Goal: Information Seeking & Learning: Check status

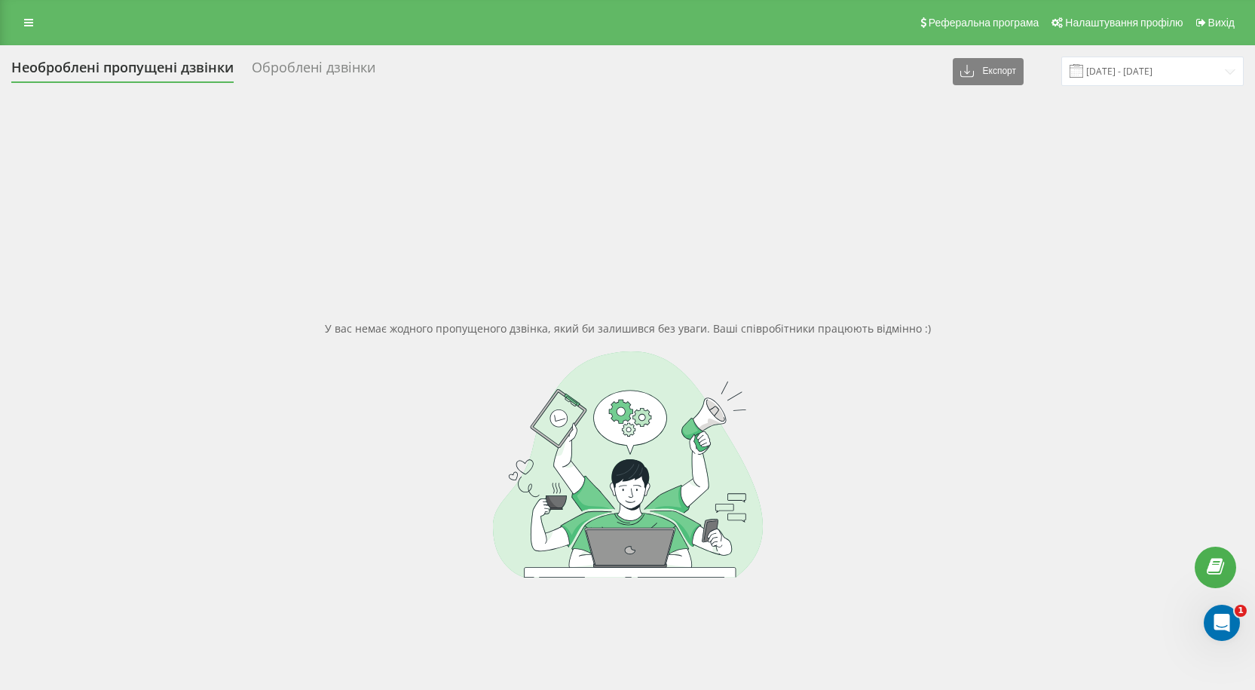
click at [1083, 65] on span at bounding box center [1077, 71] width 14 height 14
click at [1112, 70] on input "20.07.2025 - 20.08.2025" at bounding box center [1152, 71] width 182 height 29
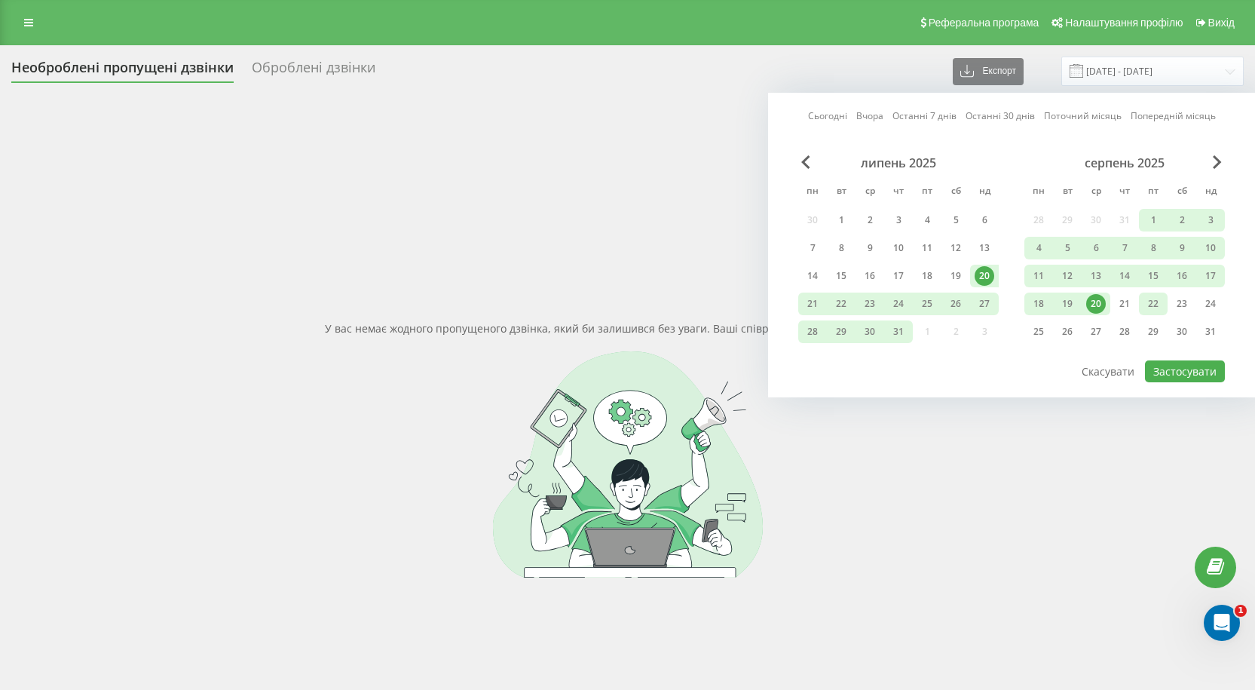
click at [1151, 299] on div "22" at bounding box center [1153, 304] width 20 height 20
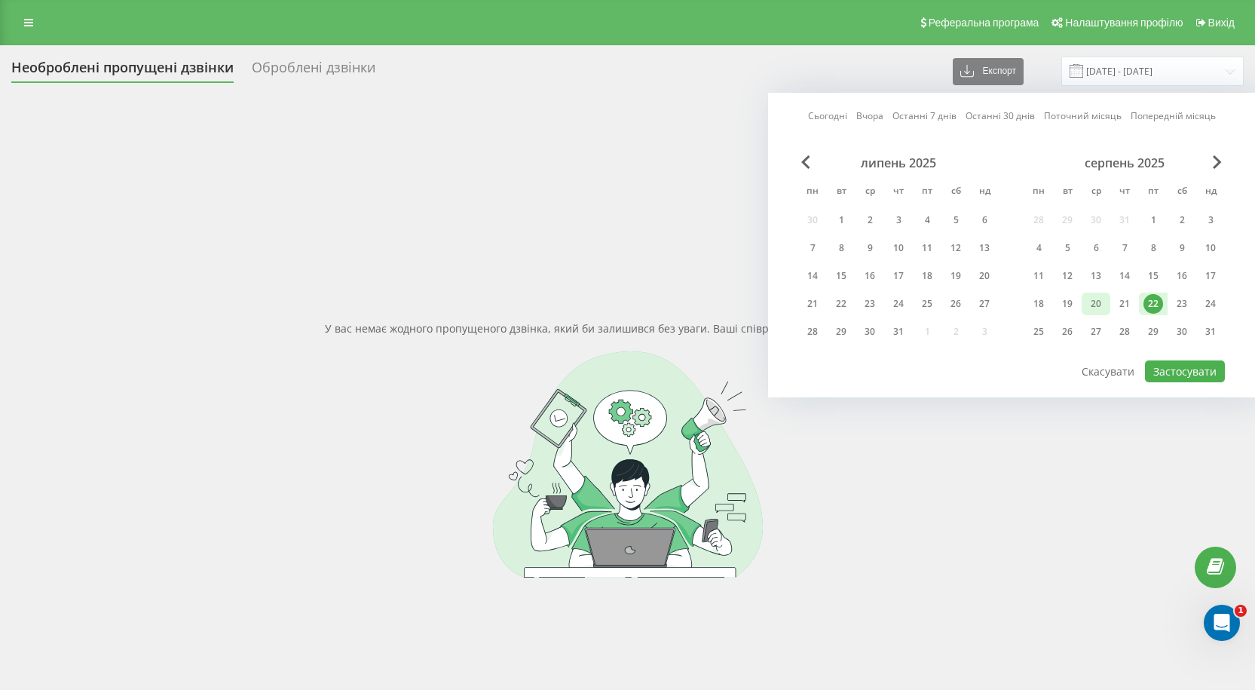
click at [1097, 303] on div "20" at bounding box center [1096, 304] width 20 height 20
click at [1149, 298] on div "22" at bounding box center [1153, 304] width 20 height 20
click at [1097, 298] on div "20" at bounding box center [1096, 304] width 20 height 20
click at [1182, 366] on button "Застосувати" at bounding box center [1185, 371] width 80 height 22
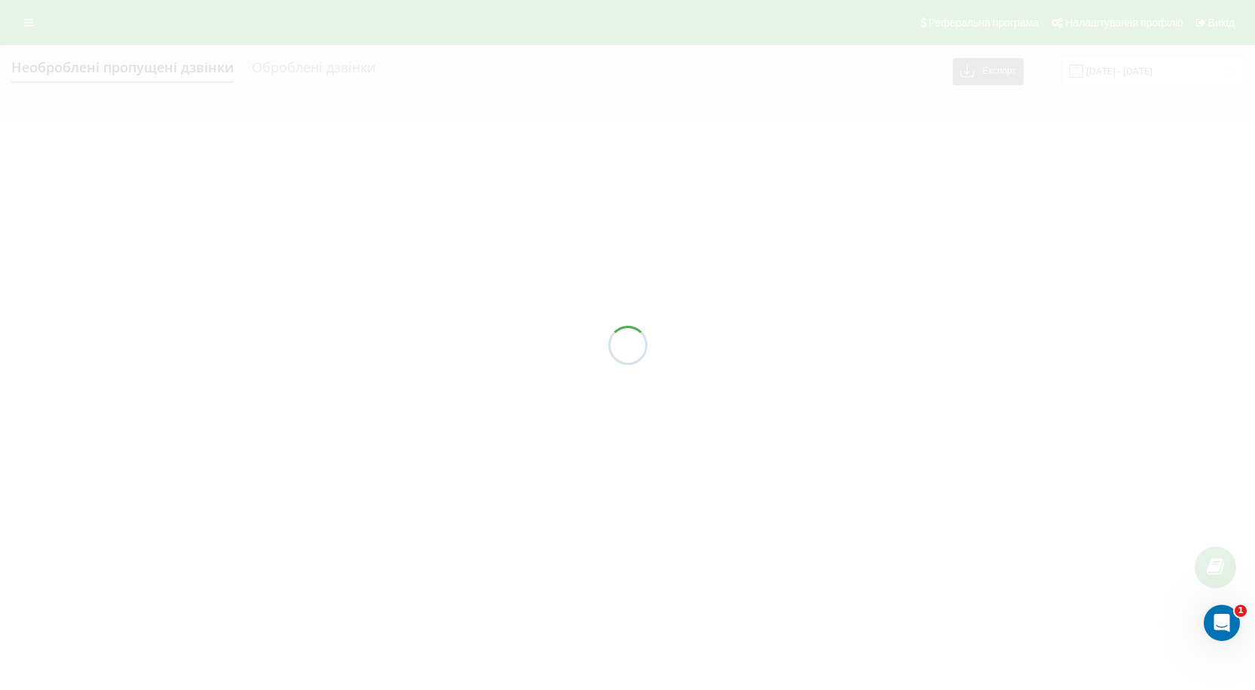
type input "20.08.2025 - 22.08.2025"
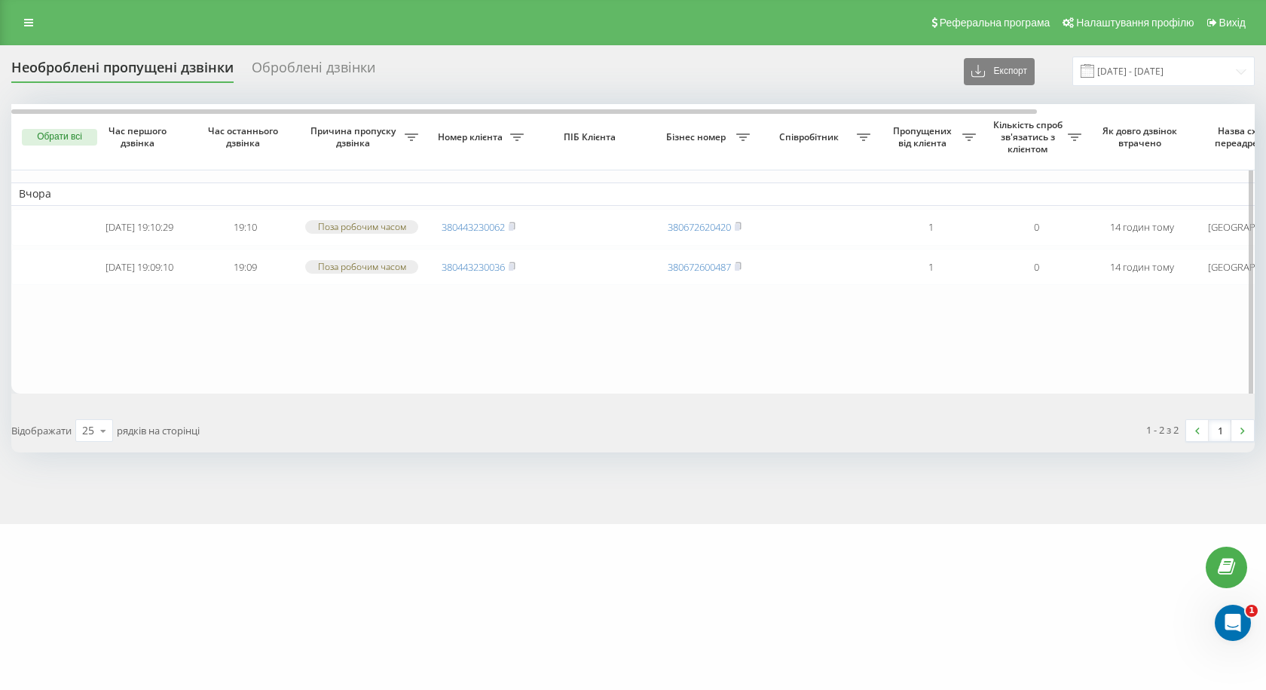
click at [51, 126] on th "Обрати всі" at bounding box center [48, 137] width 75 height 66
click at [48, 147] on th "Обрати всі" at bounding box center [48, 137] width 75 height 66
click at [54, 139] on button "Обрати всі" at bounding box center [59, 137] width 75 height 17
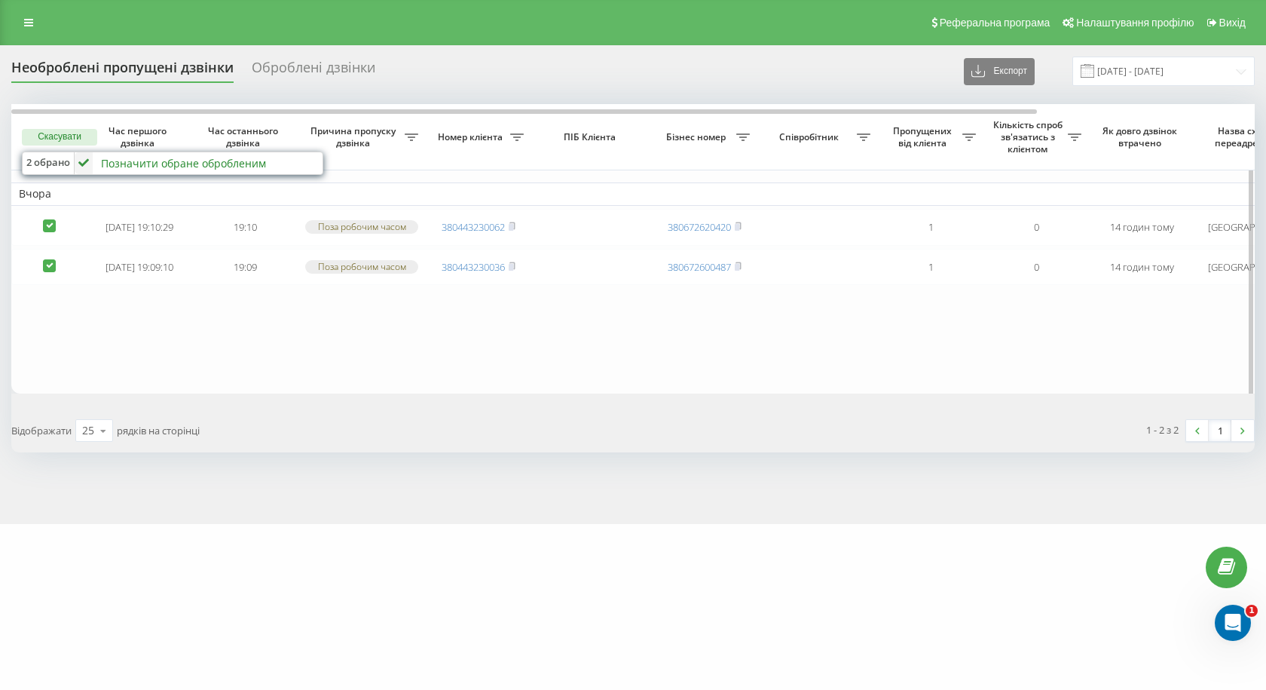
click at [130, 164] on div "Позначити обране обробленим" at bounding box center [183, 163] width 165 height 14
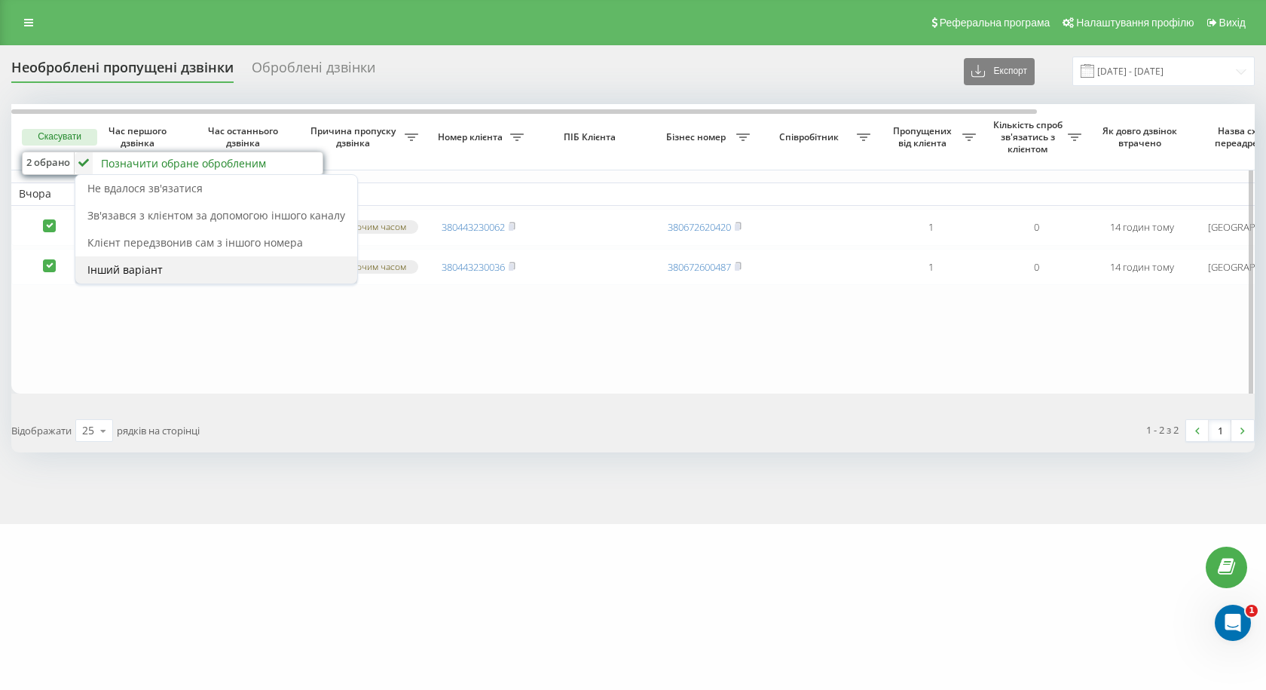
click at [127, 268] on span "Інший варіант" at bounding box center [124, 269] width 75 height 14
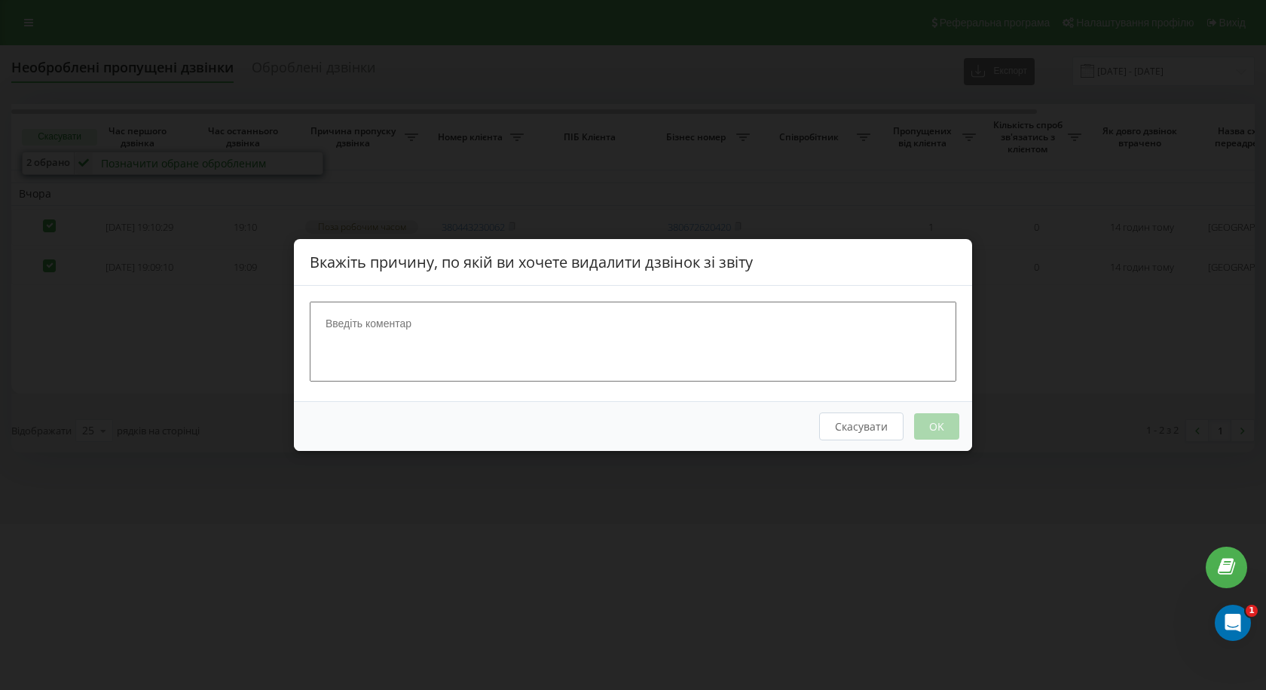
click at [532, 317] on textarea at bounding box center [633, 341] width 647 height 80
type textarea "недійсні номери"
click at [941, 431] on button "OK" at bounding box center [936, 426] width 45 height 26
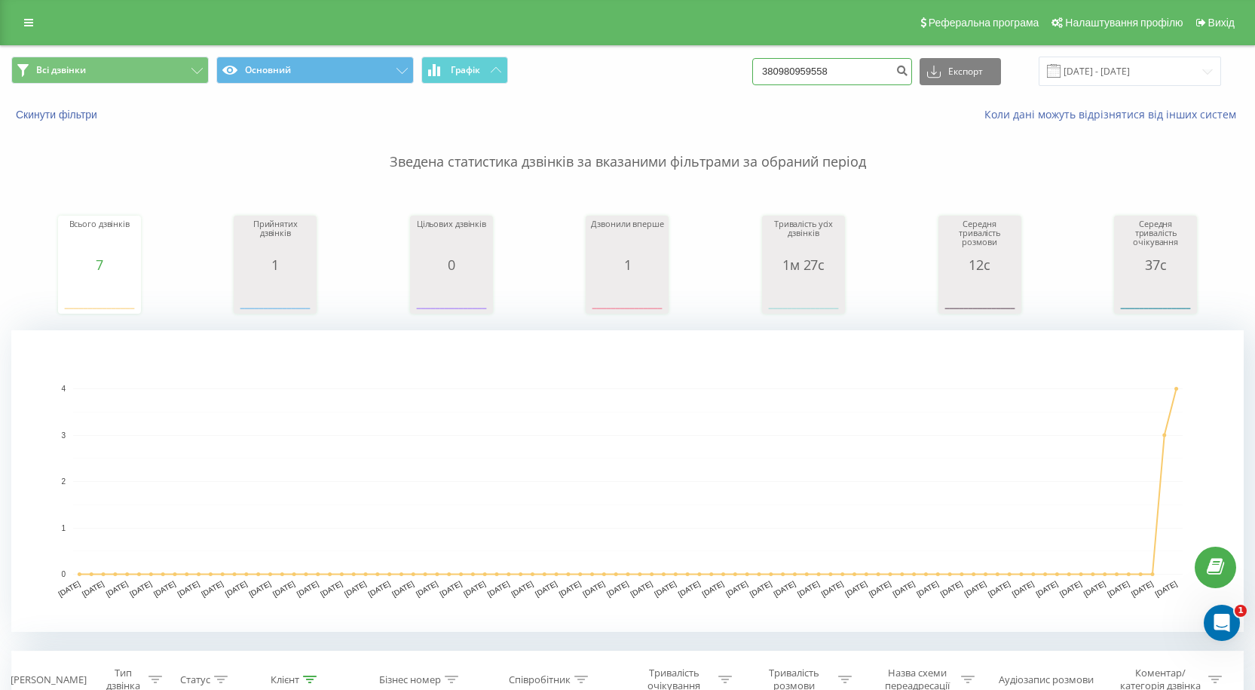
drag, startPoint x: 857, startPoint y: 69, endPoint x: 365, endPoint y: 22, distance: 494.4
click at [365, 22] on div "Реферальна програма Налаштування профілю Вихід Всі дзвінки Основний Графік 3809…" at bounding box center [627, 584] width 1255 height 1168
paste input "443230062"
type input "380443230062"
drag, startPoint x: 857, startPoint y: 67, endPoint x: 678, endPoint y: 67, distance: 178.6
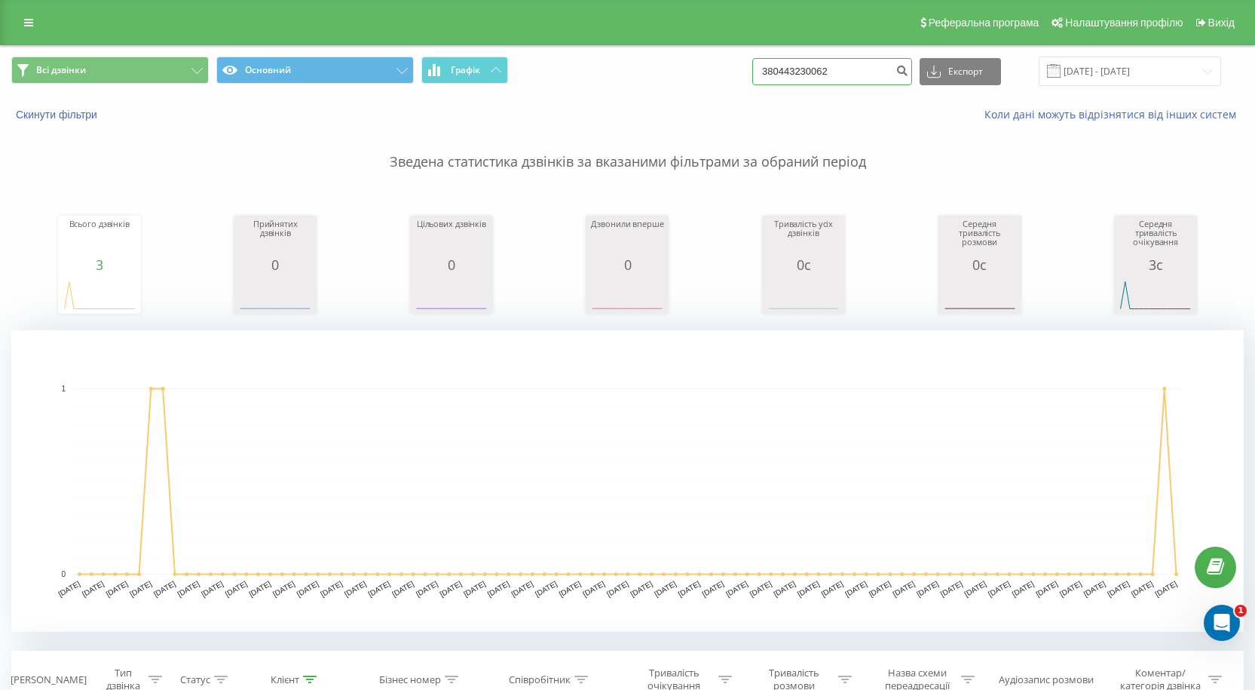
click at [678, 67] on div "Всі дзвінки Основний Графік 380443230062 Експорт .csv .xls .xlsx 22.05.2025 - 2…" at bounding box center [627, 71] width 1232 height 29
paste input "36"
type input "380443230036"
click at [33, 32] on link at bounding box center [28, 22] width 27 height 21
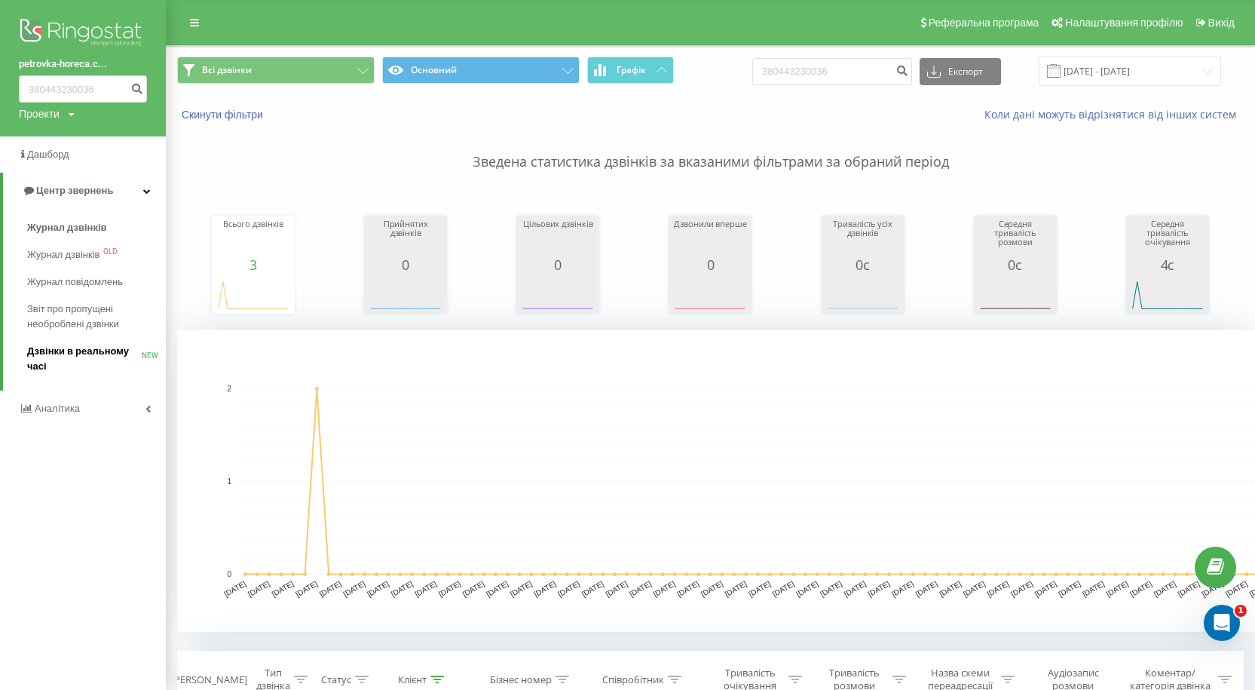
click at [50, 354] on span "Дзвінки в реальному часі" at bounding box center [84, 359] width 115 height 30
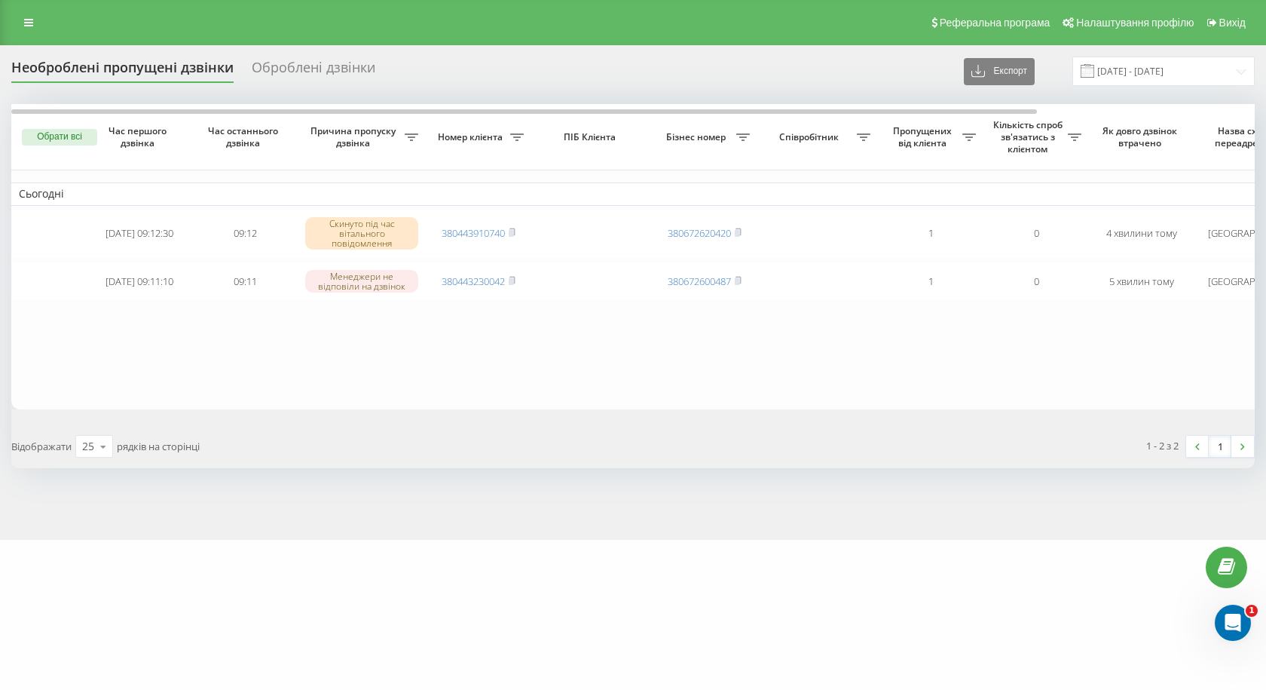
click at [47, 140] on button "Обрати всі" at bounding box center [59, 137] width 75 height 17
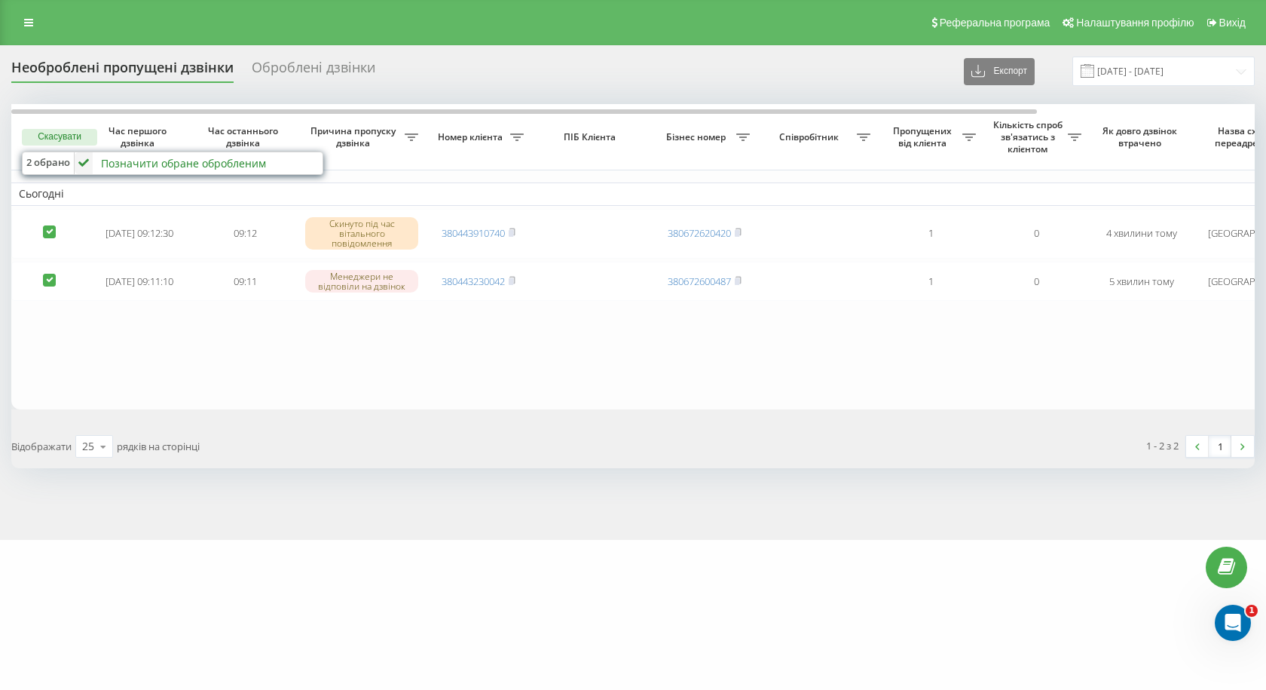
click at [122, 161] on div "Позначити обране обробленим" at bounding box center [183, 163] width 165 height 14
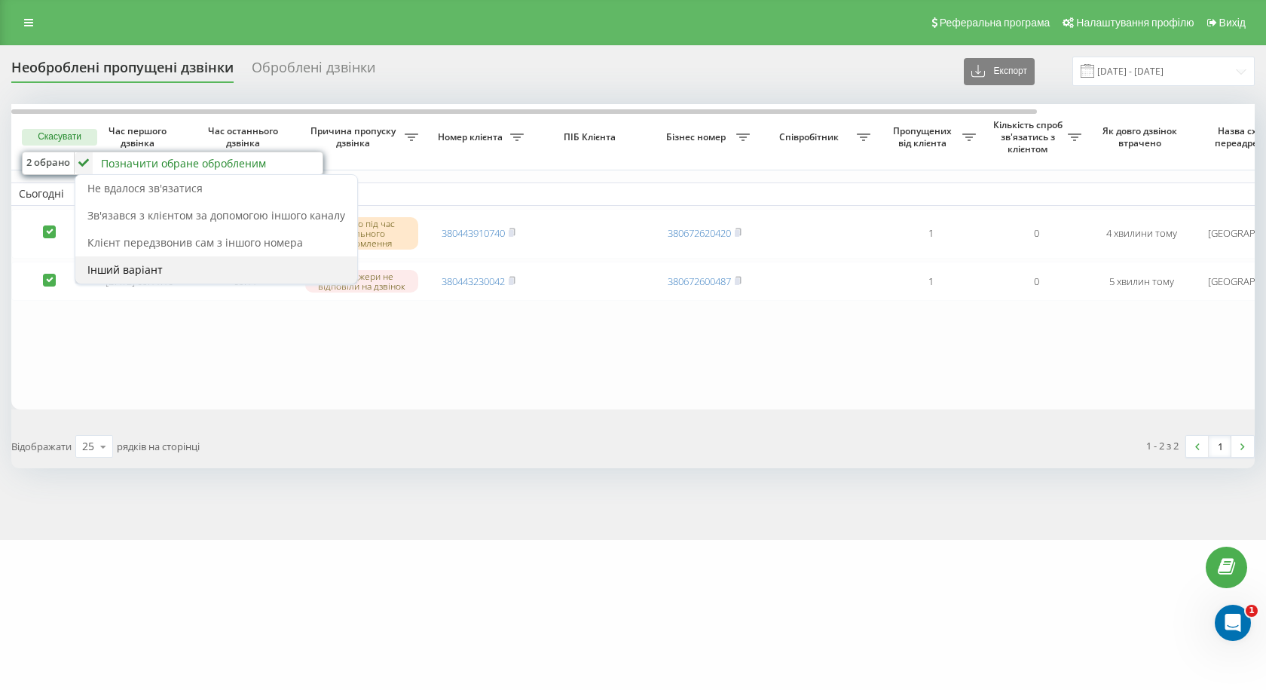
click at [127, 271] on span "Інший варіант" at bounding box center [124, 269] width 75 height 14
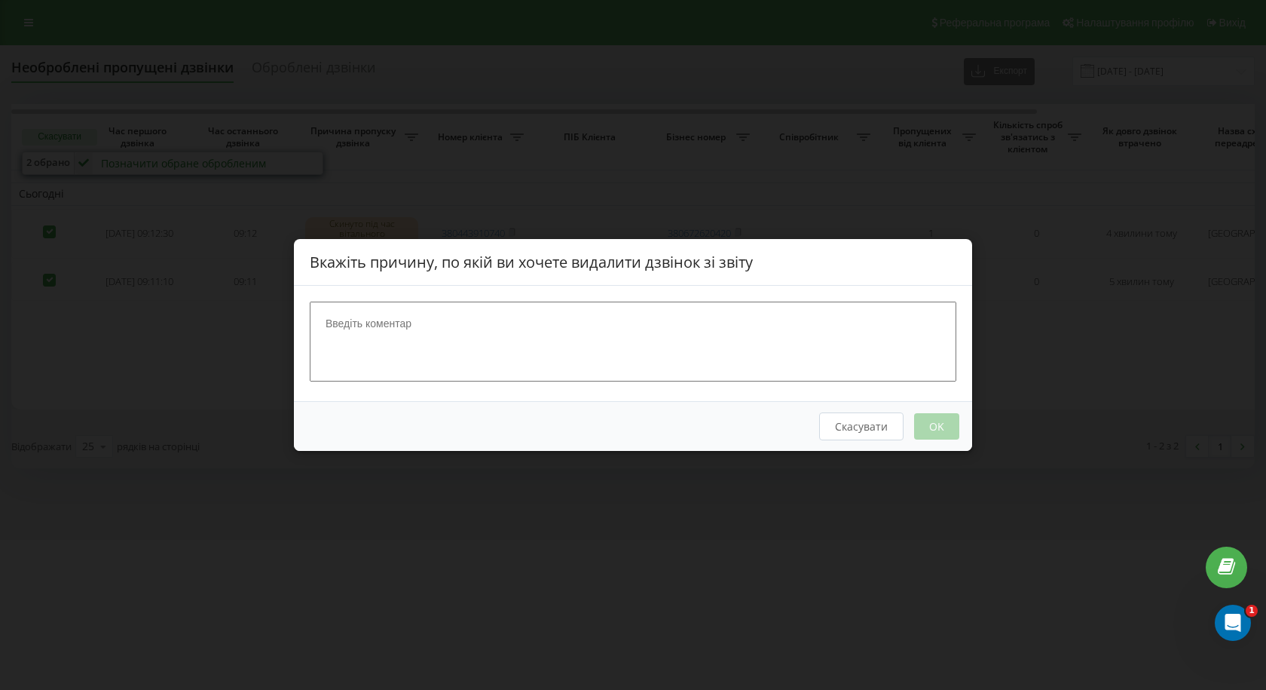
click at [483, 334] on textarea at bounding box center [633, 341] width 647 height 80
type textarea "спам"
click at [936, 426] on button "OK" at bounding box center [936, 426] width 45 height 26
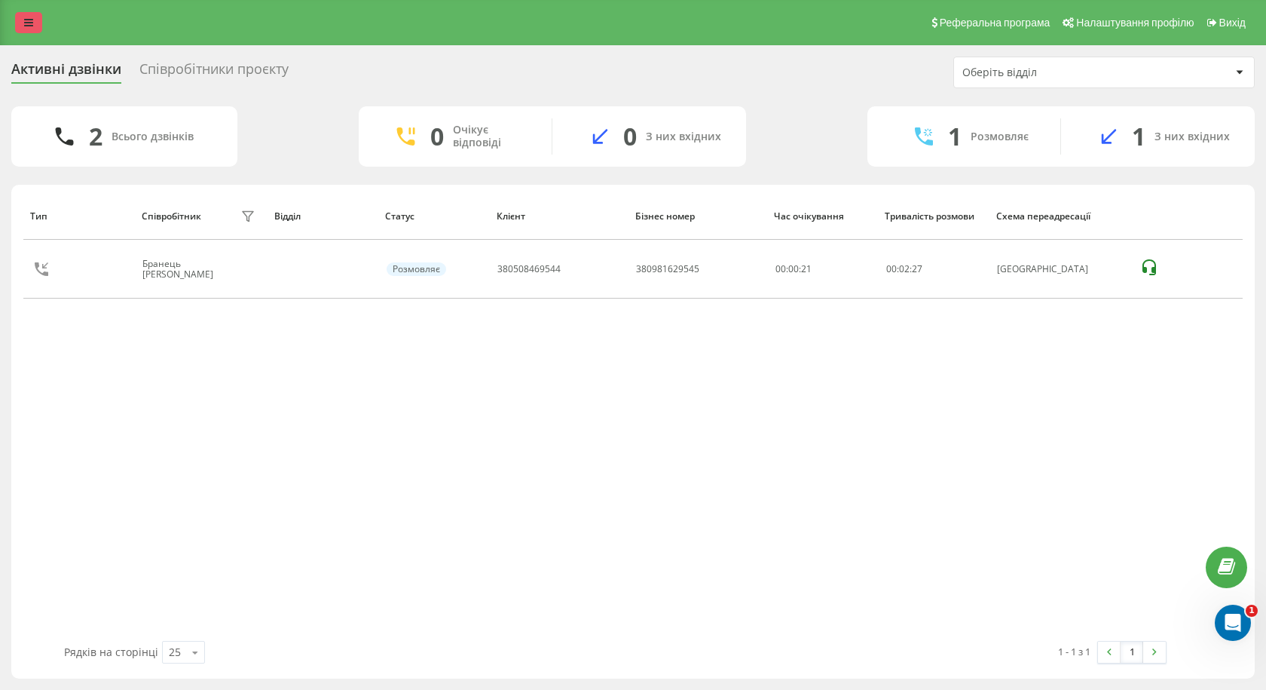
click at [26, 20] on icon at bounding box center [28, 22] width 9 height 11
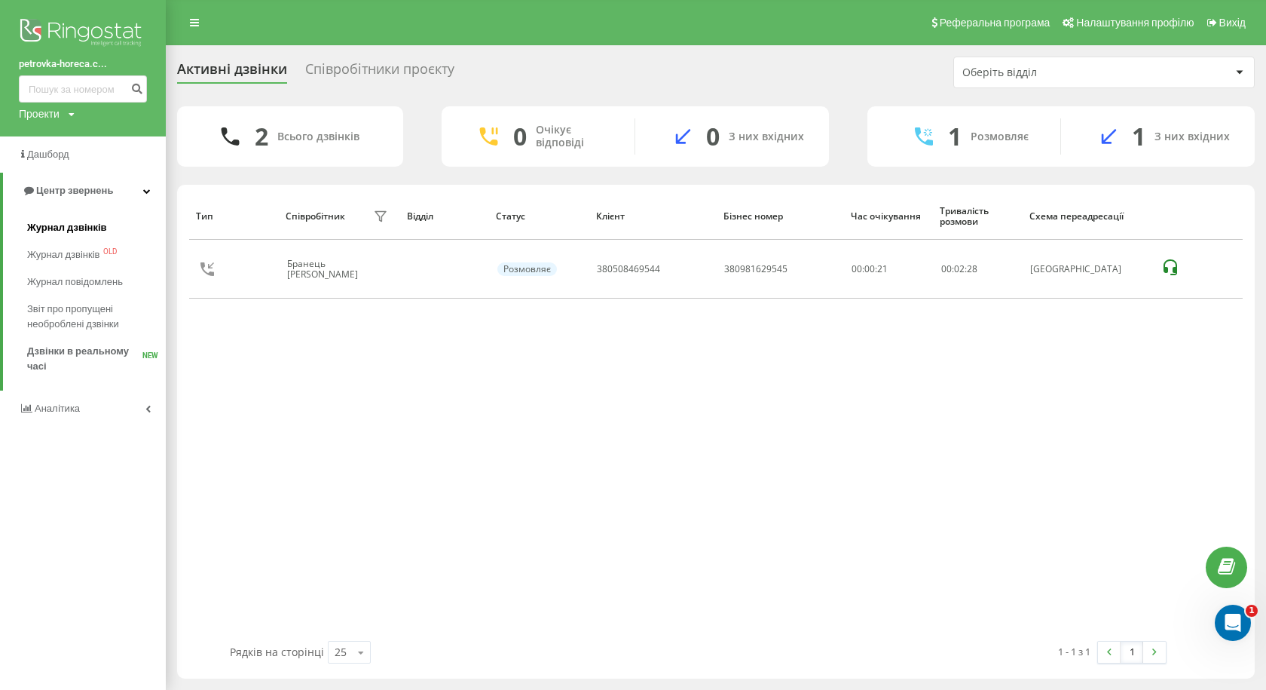
click at [51, 228] on span "Журнал дзвінків" at bounding box center [67, 227] width 80 height 15
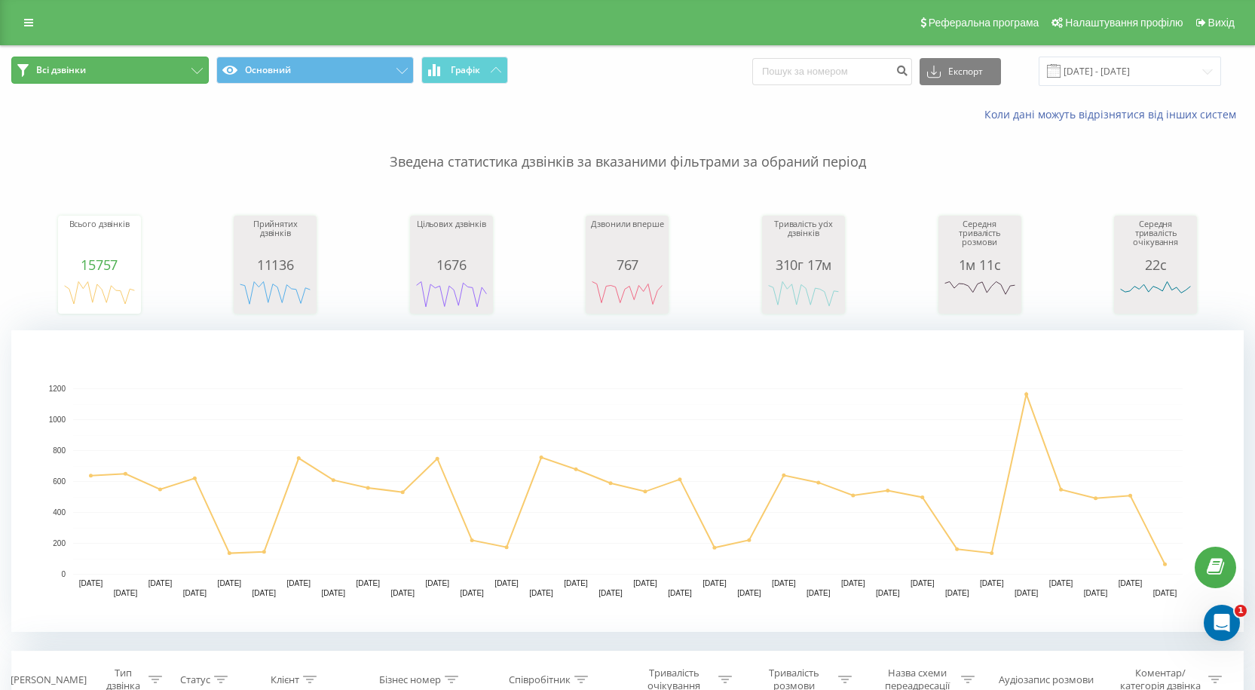
click at [189, 73] on button "Всі дзвінки" at bounding box center [109, 70] width 197 height 27
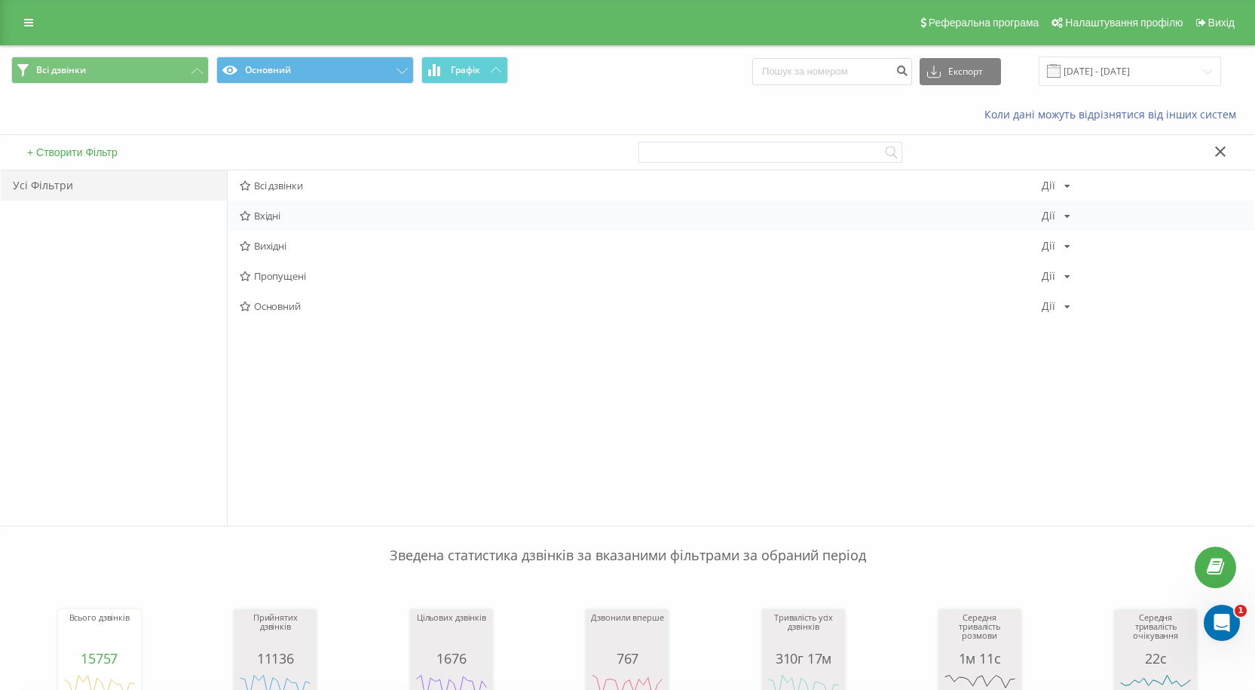
click at [292, 211] on span "Вхідні" at bounding box center [641, 215] width 802 height 11
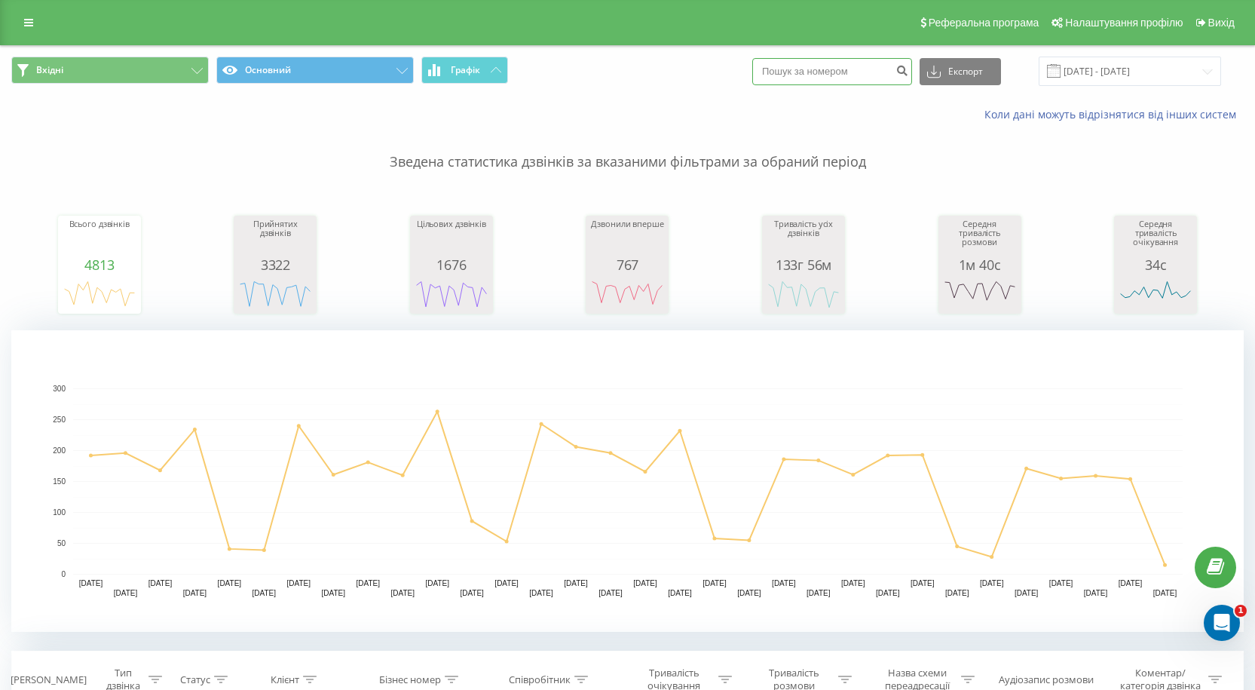
drag, startPoint x: 770, startPoint y: 81, endPoint x: 880, endPoint y: 88, distance: 110.3
click at [771, 81] on input at bounding box center [832, 71] width 160 height 27
click at [871, 66] on input at bounding box center [832, 71] width 160 height 27
paste input "380687389344"
type input "380687389344"
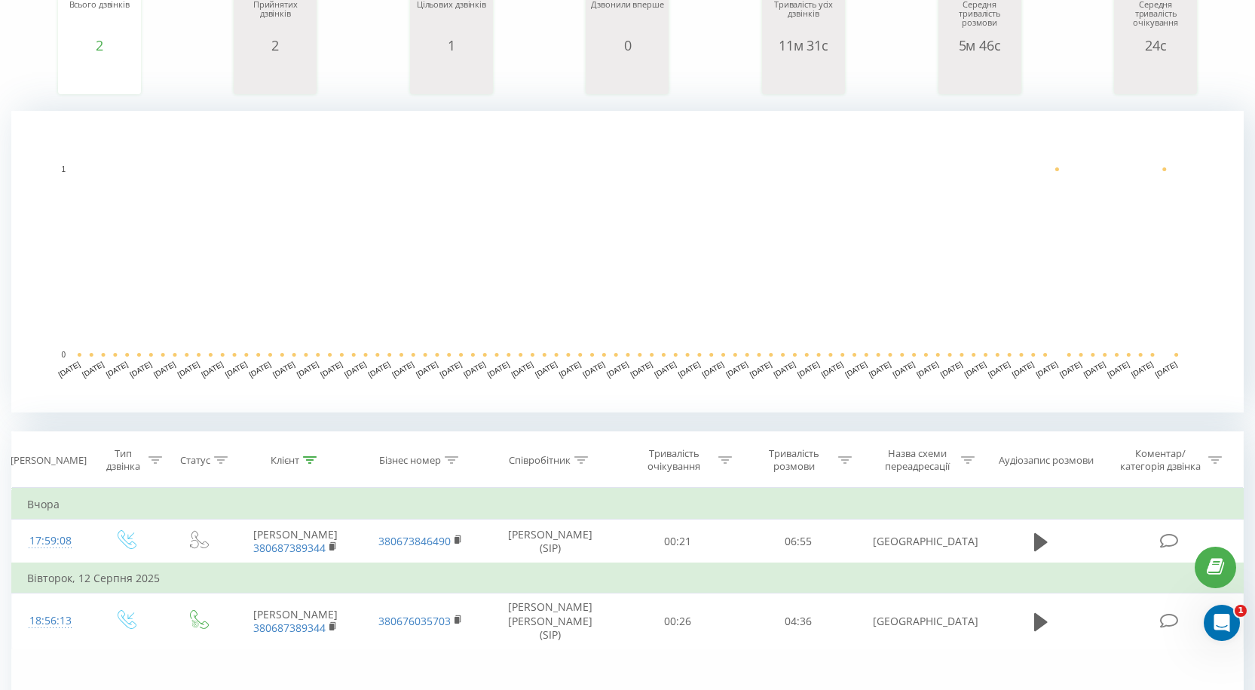
scroll to position [226, 0]
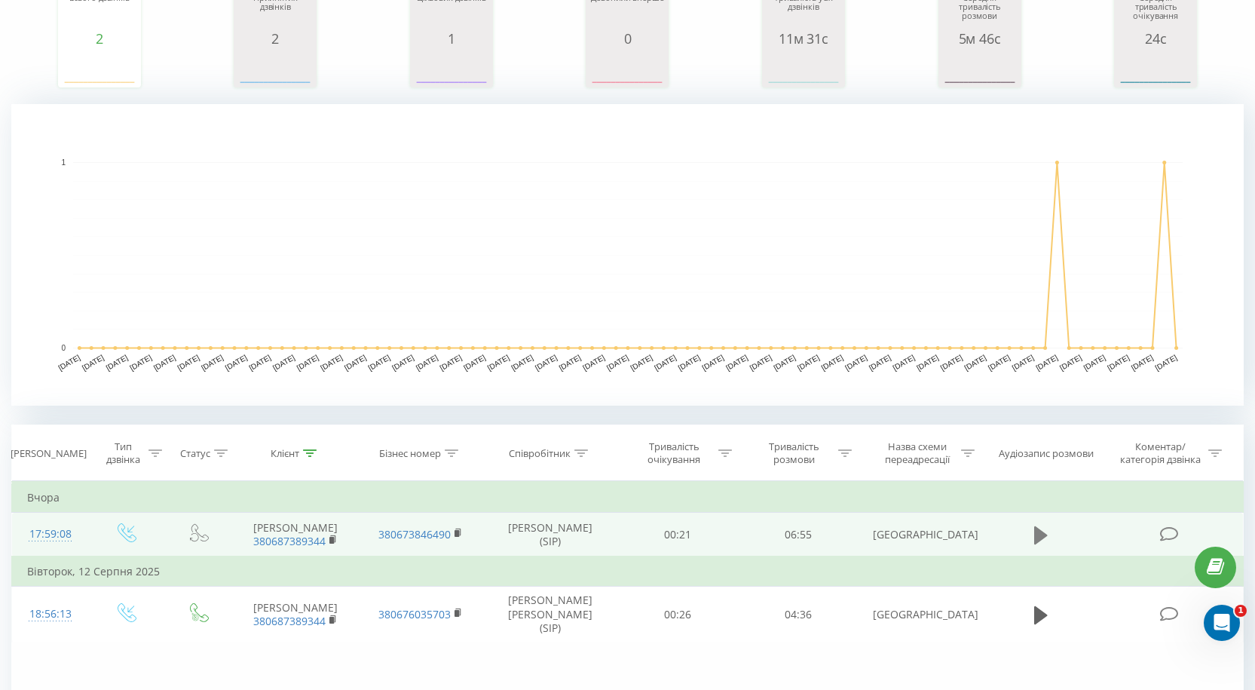
click at [1038, 534] on icon at bounding box center [1041, 534] width 14 height 18
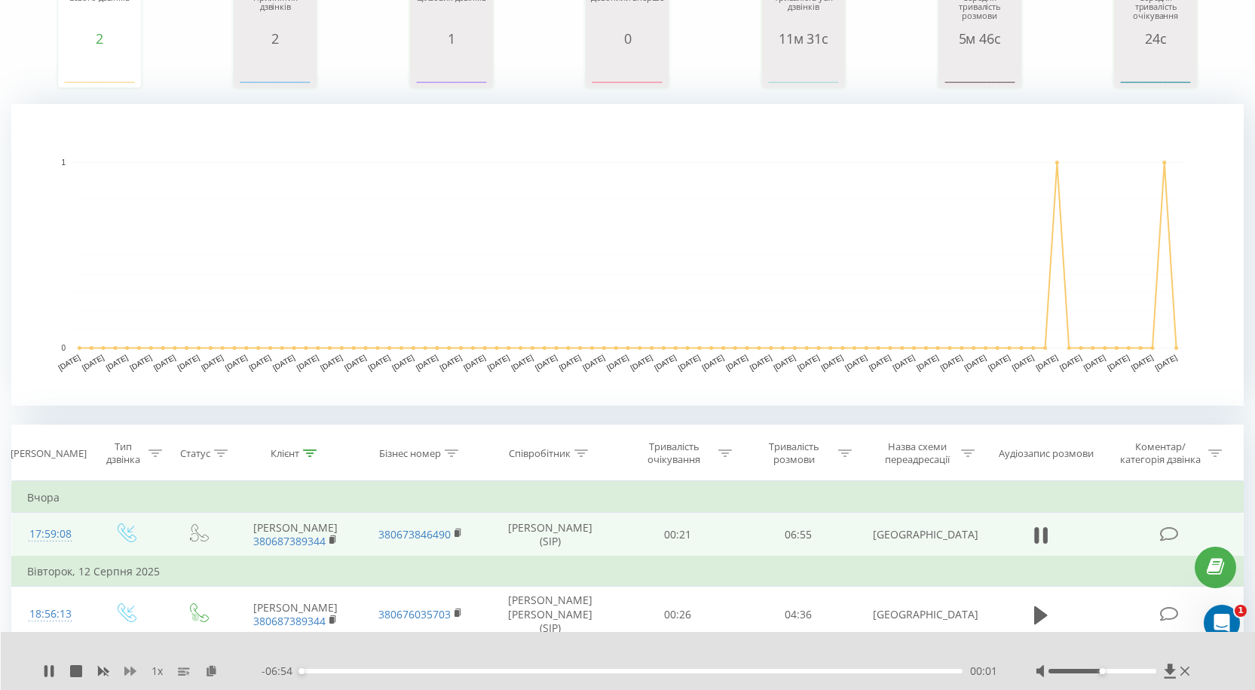
click at [127, 668] on icon at bounding box center [130, 671] width 12 height 12
click at [43, 672] on icon at bounding box center [49, 671] width 12 height 12
drag, startPoint x: 1181, startPoint y: 679, endPoint x: 1189, endPoint y: 664, distance: 17.2
click at [1181, 679] on div "1.5 x - 06:07 00:48 00:48" at bounding box center [628, 661] width 1255 height 58
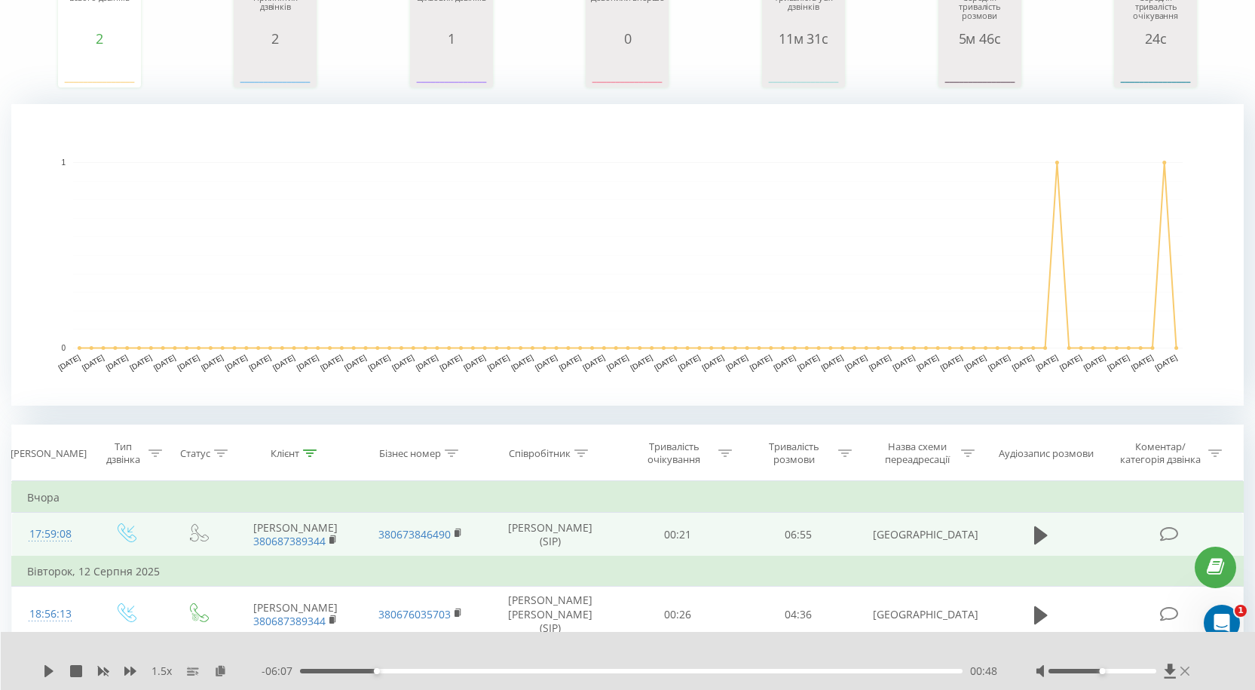
click at [1189, 672] on div at bounding box center [1115, 670] width 158 height 15
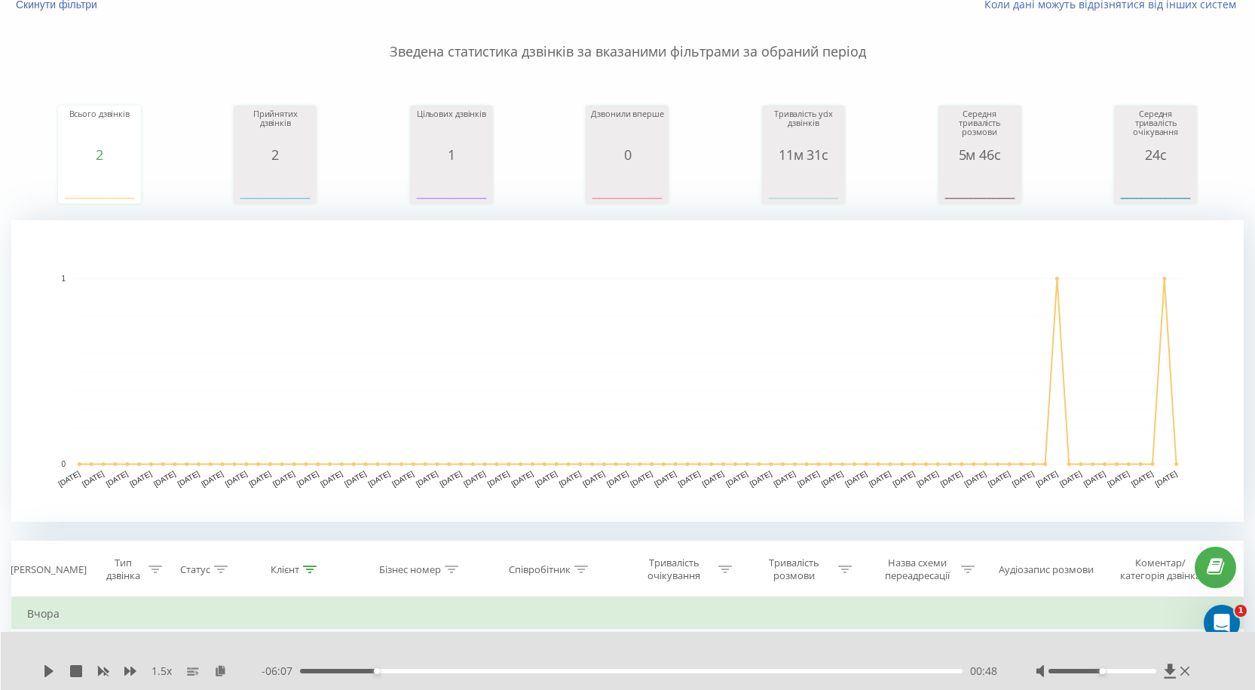
scroll to position [0, 0]
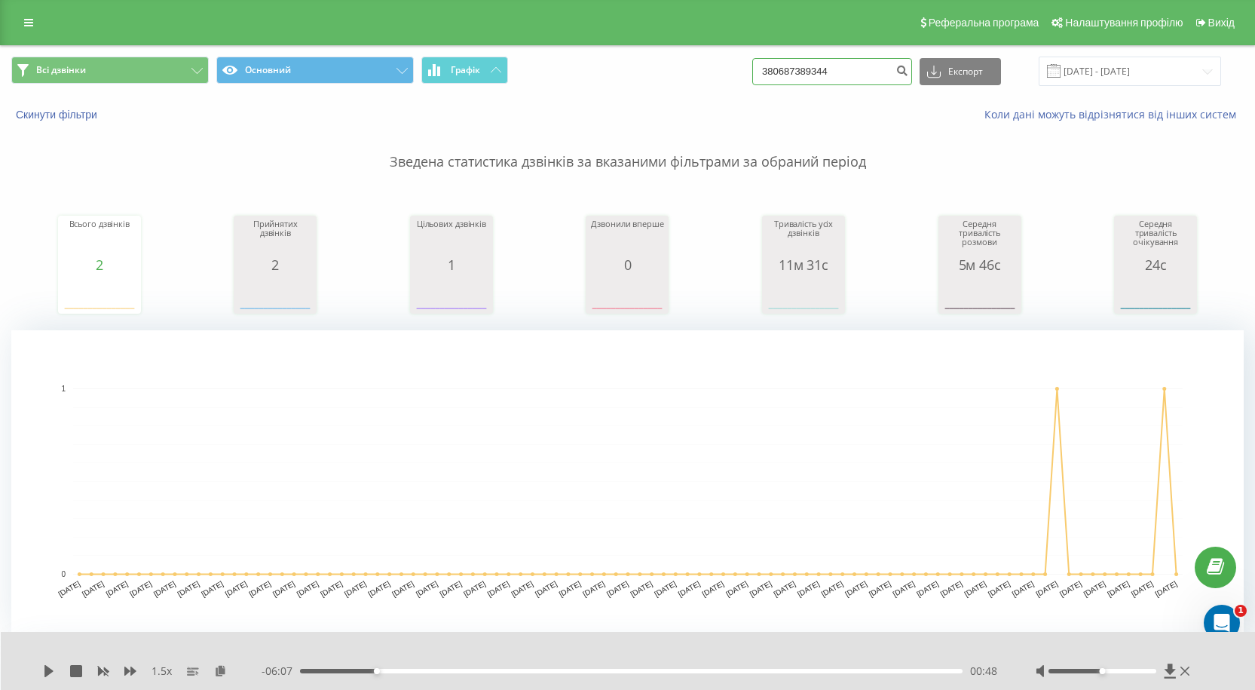
drag, startPoint x: 867, startPoint y: 78, endPoint x: 589, endPoint y: 75, distance: 277.4
click at [589, 75] on div "Всі дзвінки Основний Графік 380687389344 Експорт .csv .xls .xlsx 22.05.2025 - 2…" at bounding box center [627, 71] width 1232 height 29
paste input "64284733"
type input "380664284733"
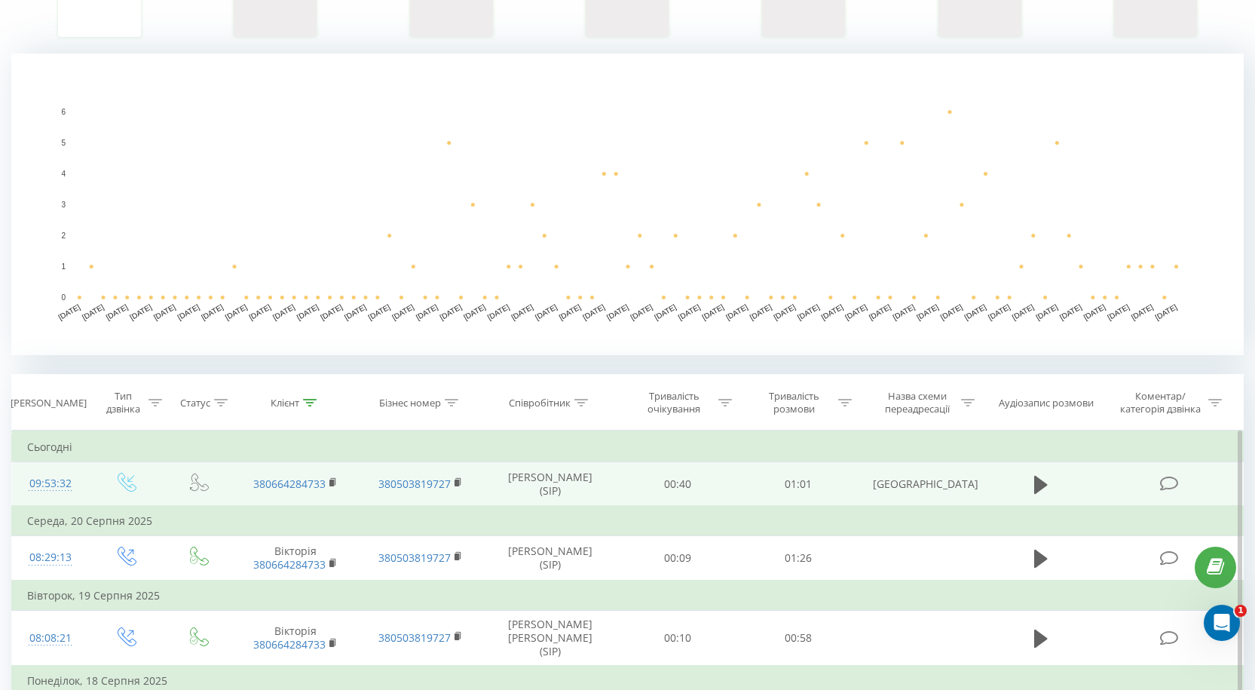
scroll to position [301, 0]
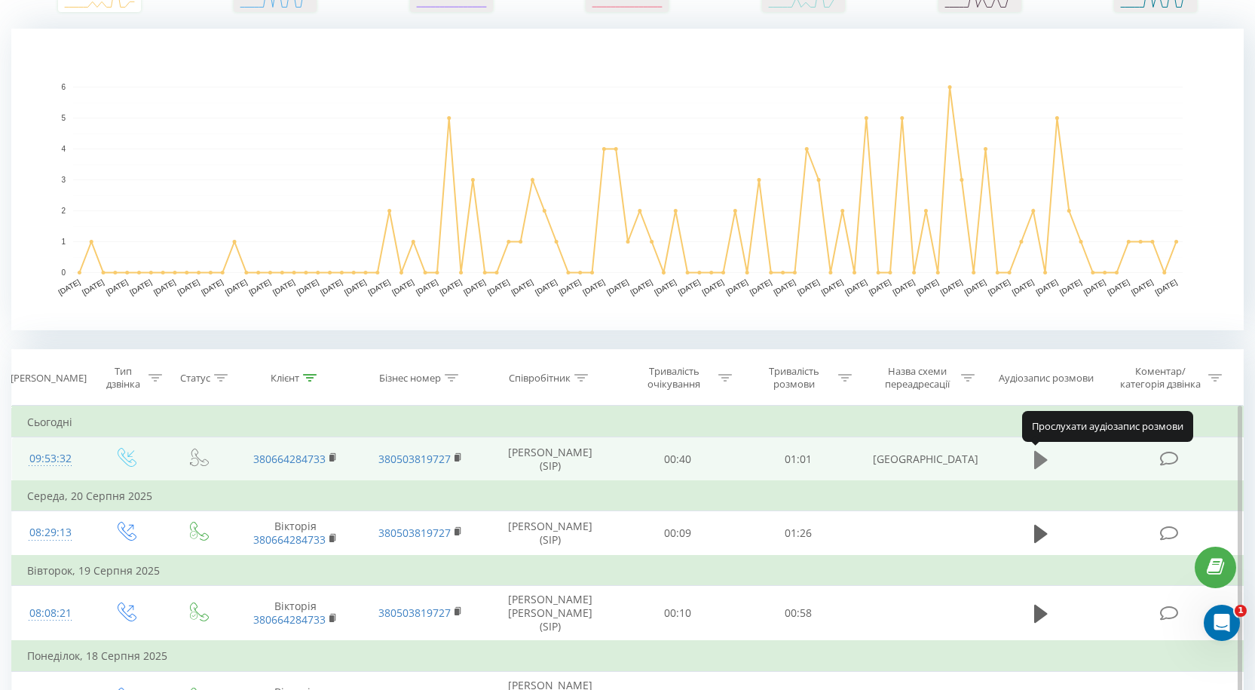
click at [1037, 459] on icon at bounding box center [1041, 459] width 14 height 18
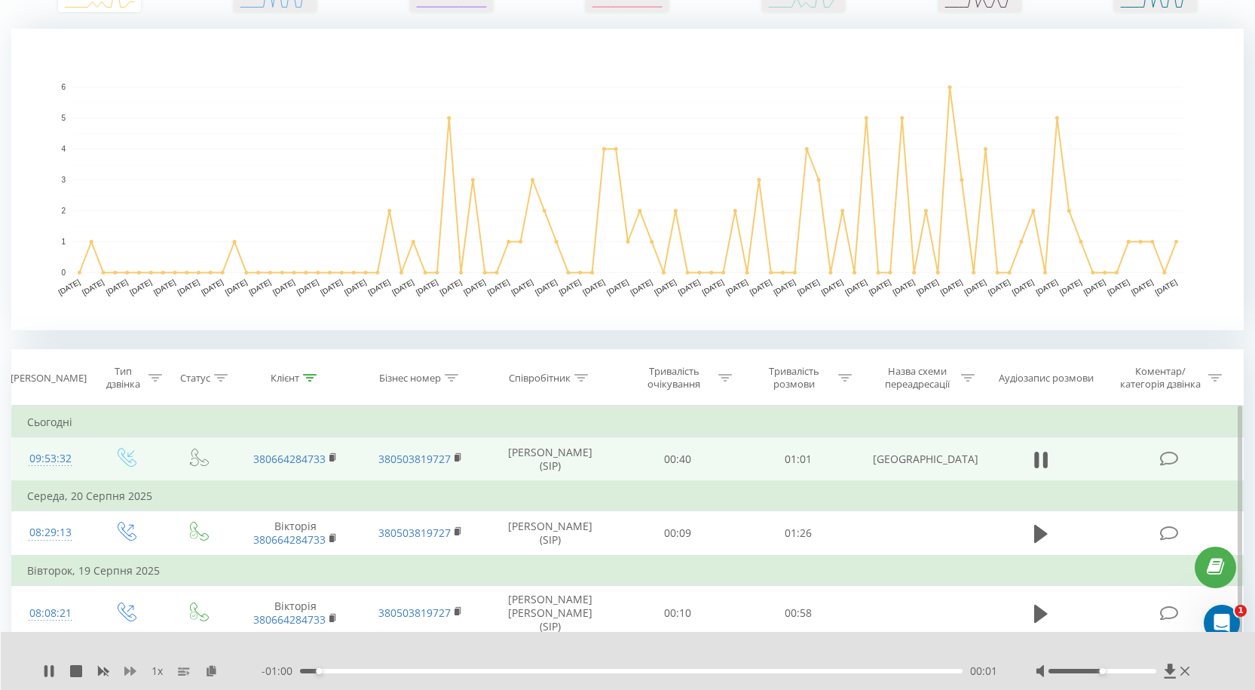
click at [136, 672] on div "1 x" at bounding box center [152, 670] width 219 height 15
click at [130, 669] on icon at bounding box center [130, 671] width 12 height 12
click at [129, 668] on icon at bounding box center [130, 671] width 12 height 12
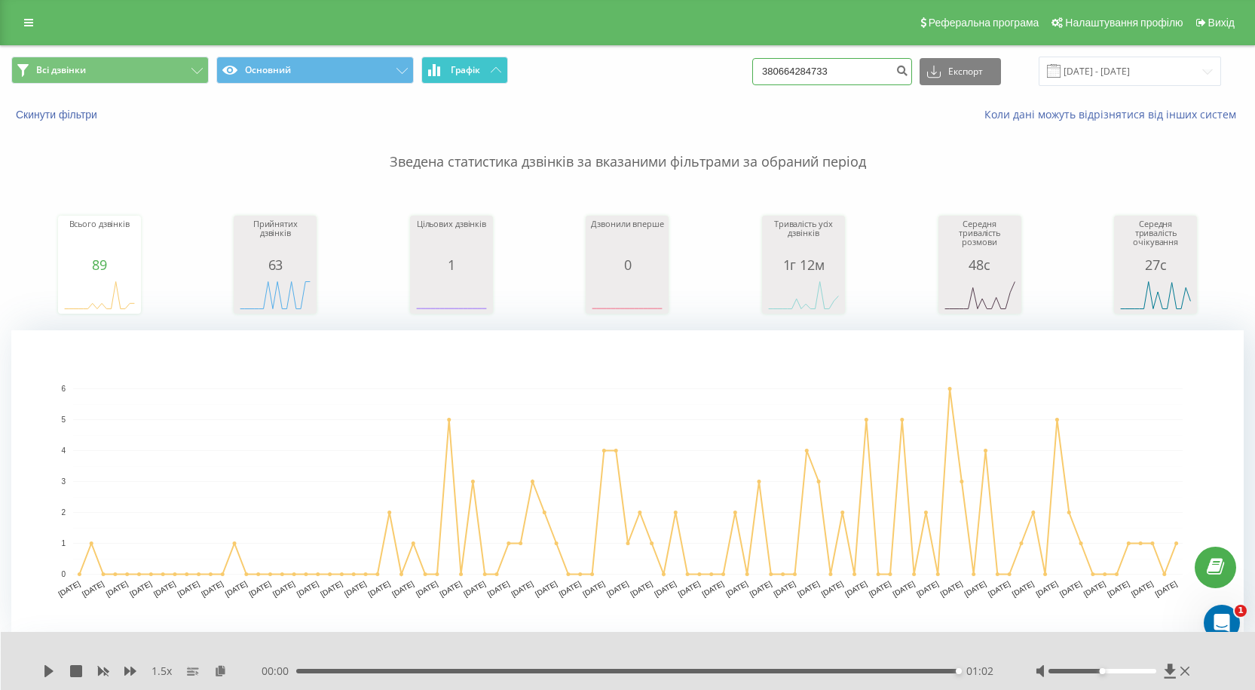
drag, startPoint x: 860, startPoint y: 69, endPoint x: 424, endPoint y: 64, distance: 436.4
click at [424, 64] on div "Всі дзвінки Основний Графік 380664284733 Експорт .csv .xls .xlsx 22.05.2025 - 2…" at bounding box center [627, 71] width 1232 height 29
paste input "509445361"
type input "380509445361"
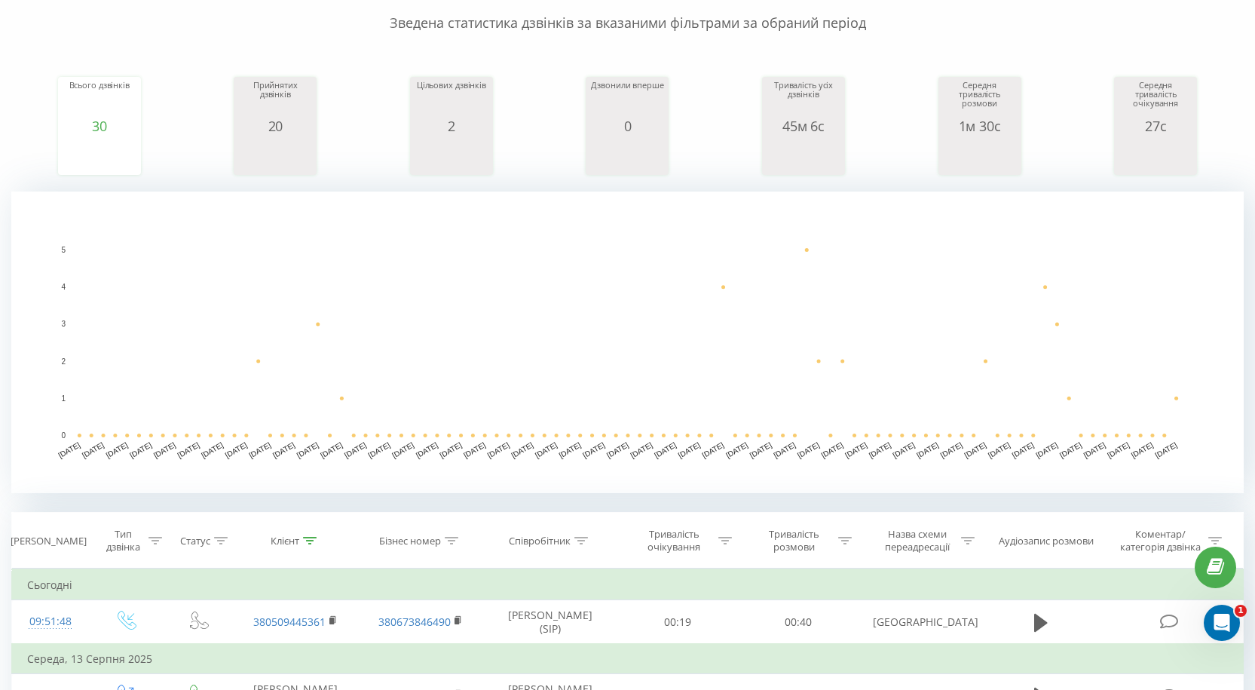
scroll to position [301, 0]
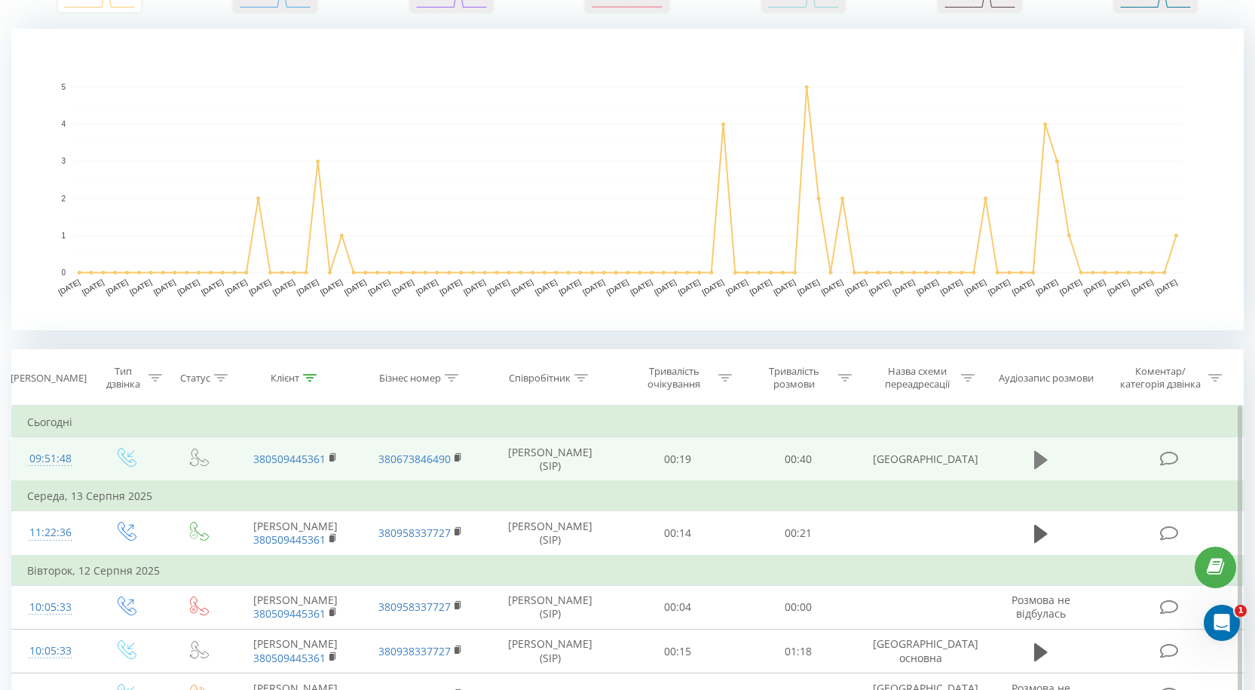
click at [1042, 464] on icon at bounding box center [1041, 459] width 14 height 18
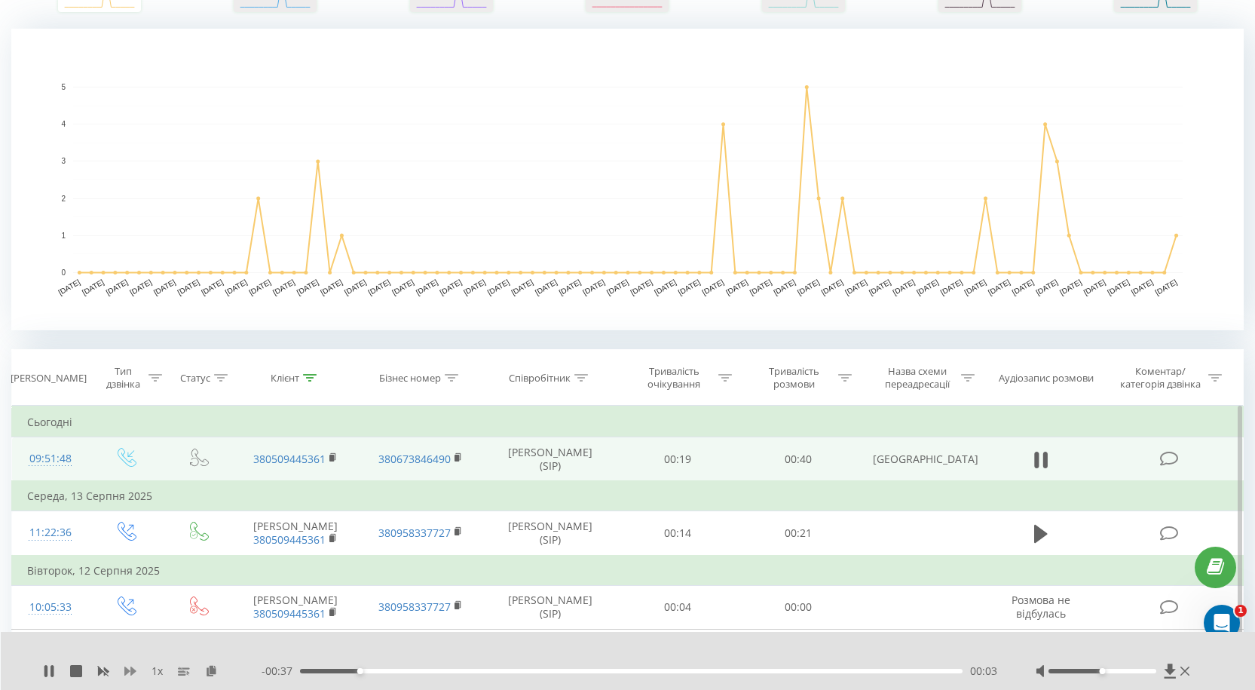
click at [125, 669] on icon at bounding box center [130, 670] width 12 height 9
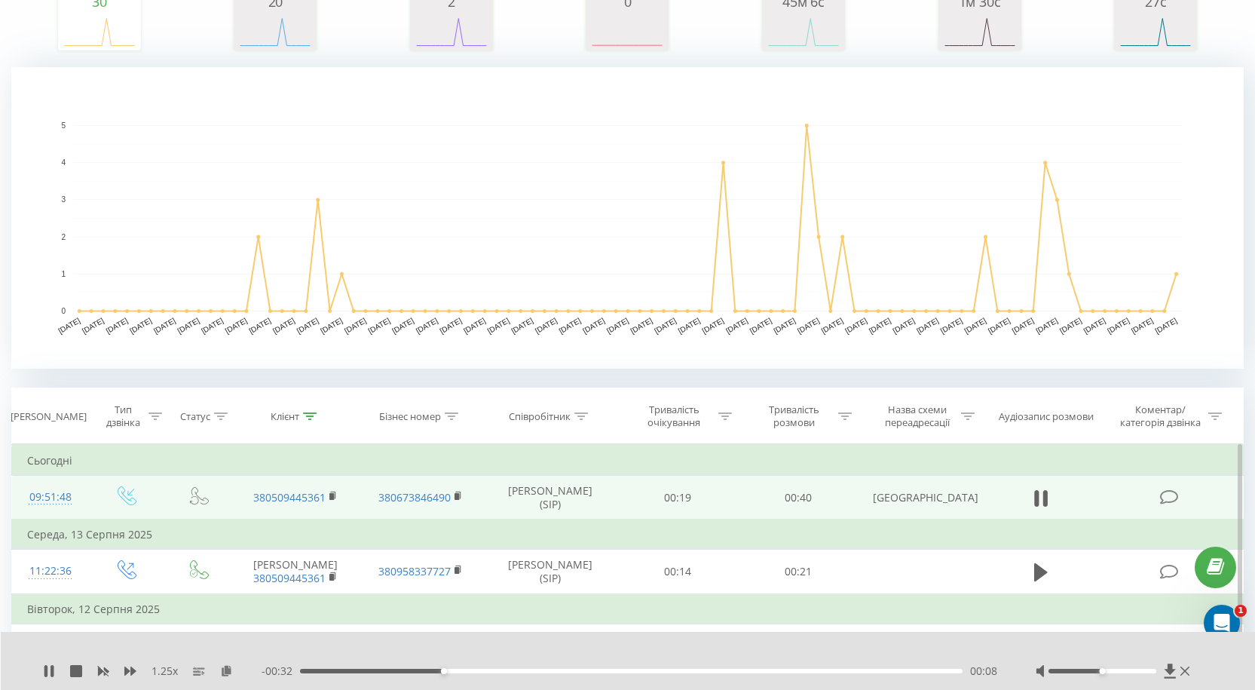
scroll to position [226, 0]
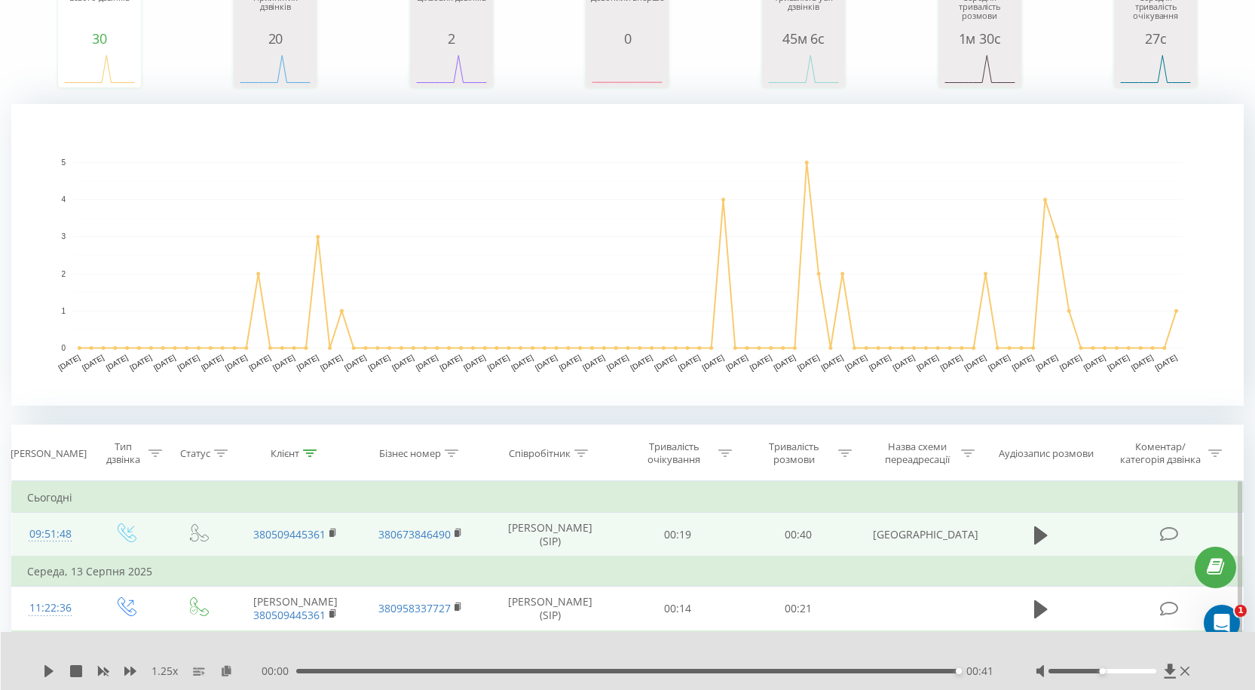
click at [694, 152] on rect "A chart." at bounding box center [627, 254] width 1232 height 301
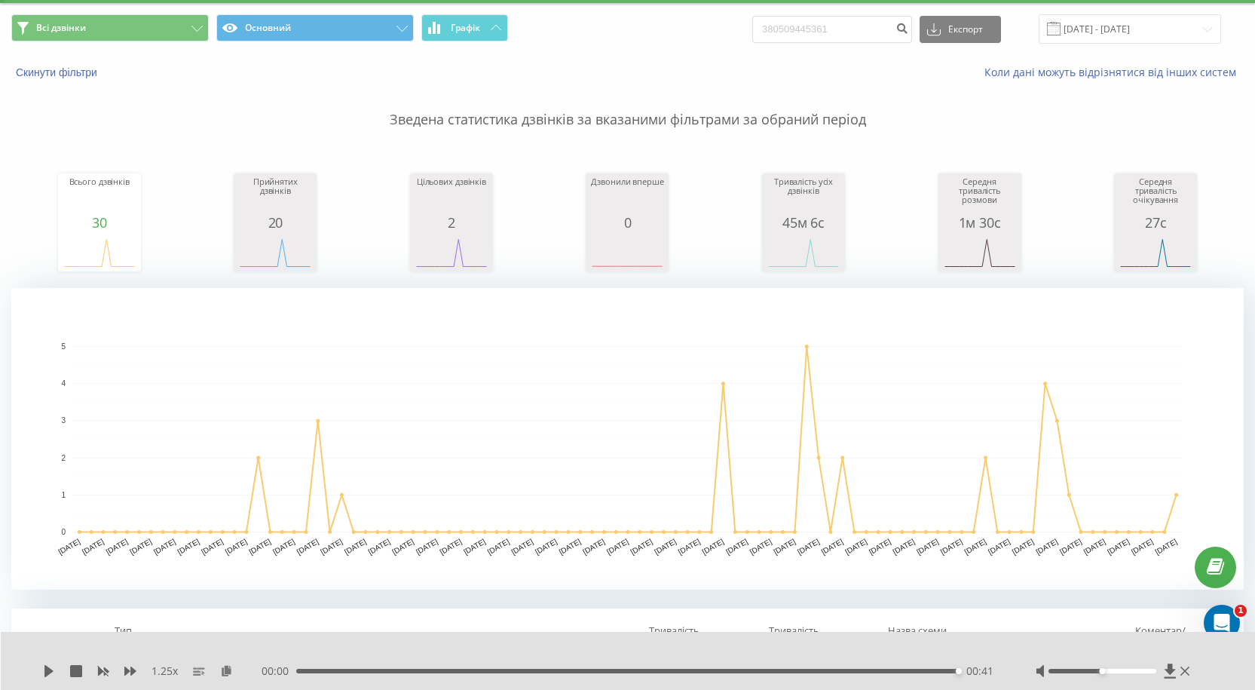
scroll to position [0, 0]
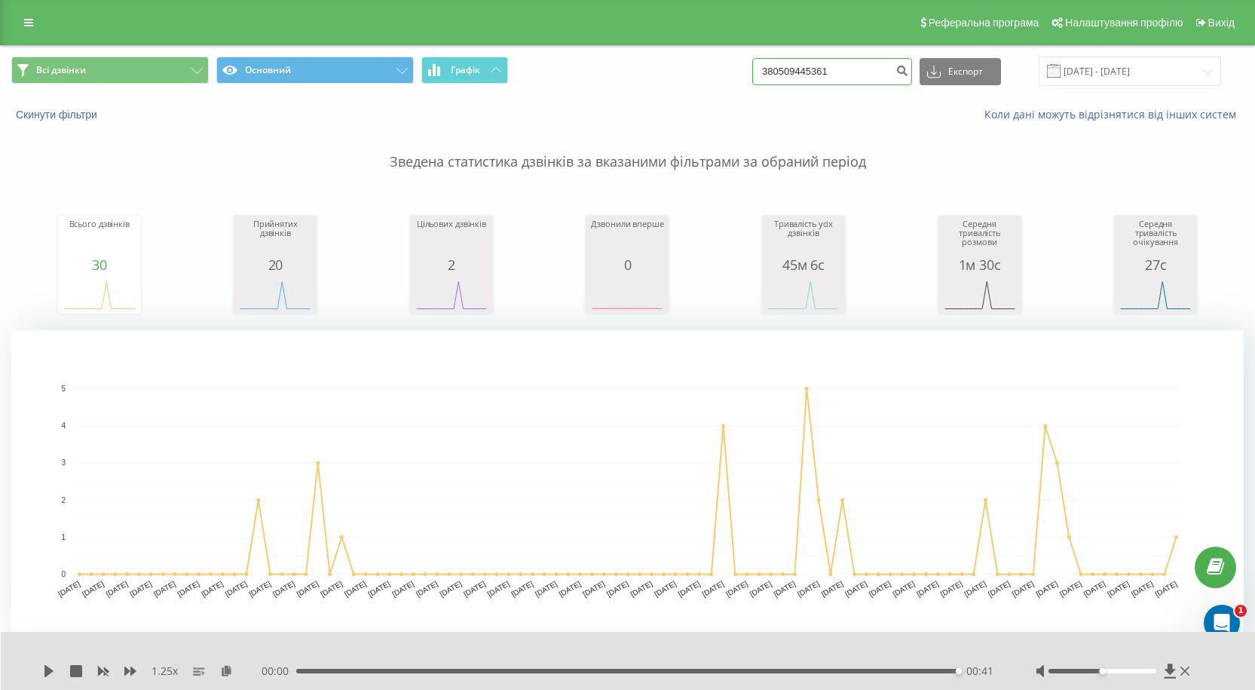
drag, startPoint x: 860, startPoint y: 70, endPoint x: 660, endPoint y: 72, distance: 199.8
click at [660, 72] on div "Всі дзвінки Основний Графік 380509445361 Експорт .csv .xls .xlsx 22.05.2025 - 2…" at bounding box center [627, 71] width 1232 height 29
paste input "687389344"
type input "380687389344"
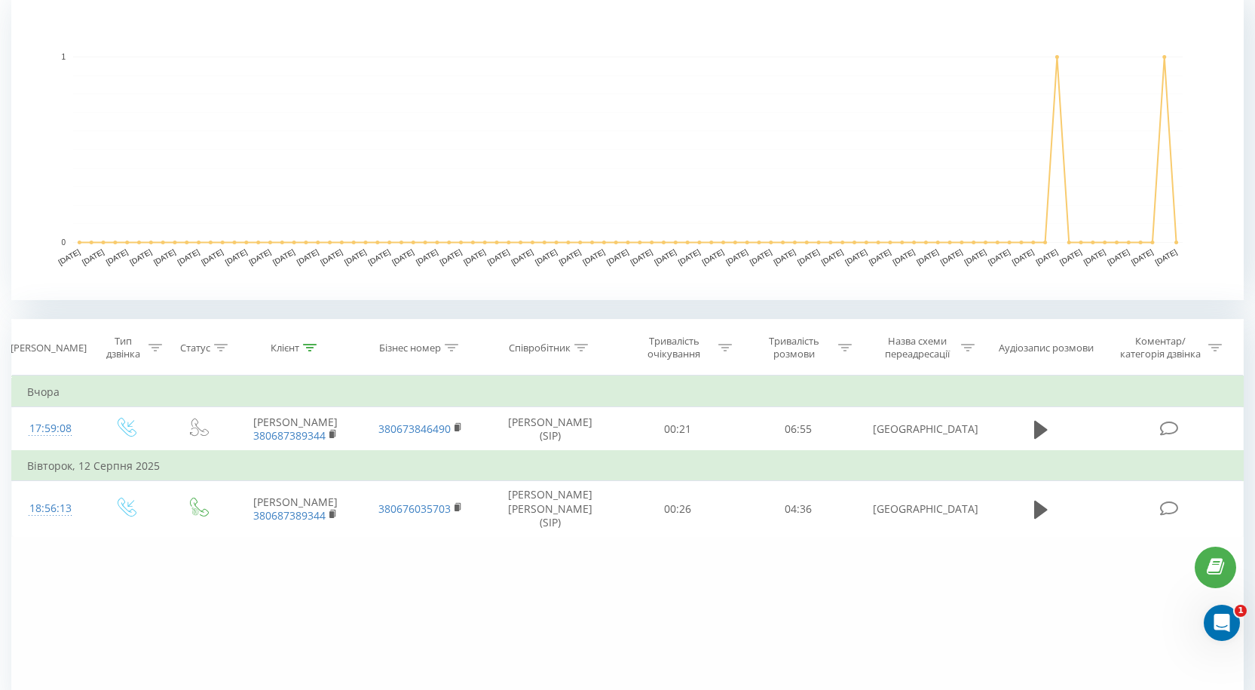
scroll to position [377, 0]
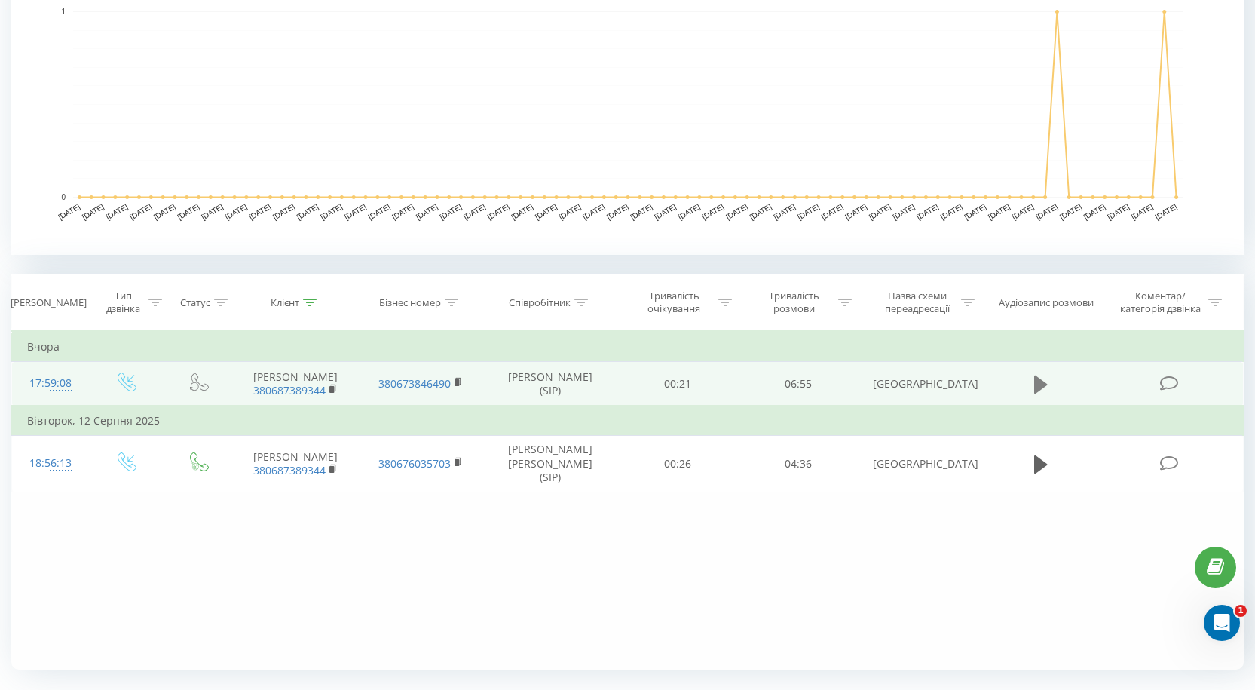
click at [1040, 388] on icon at bounding box center [1041, 384] width 14 height 18
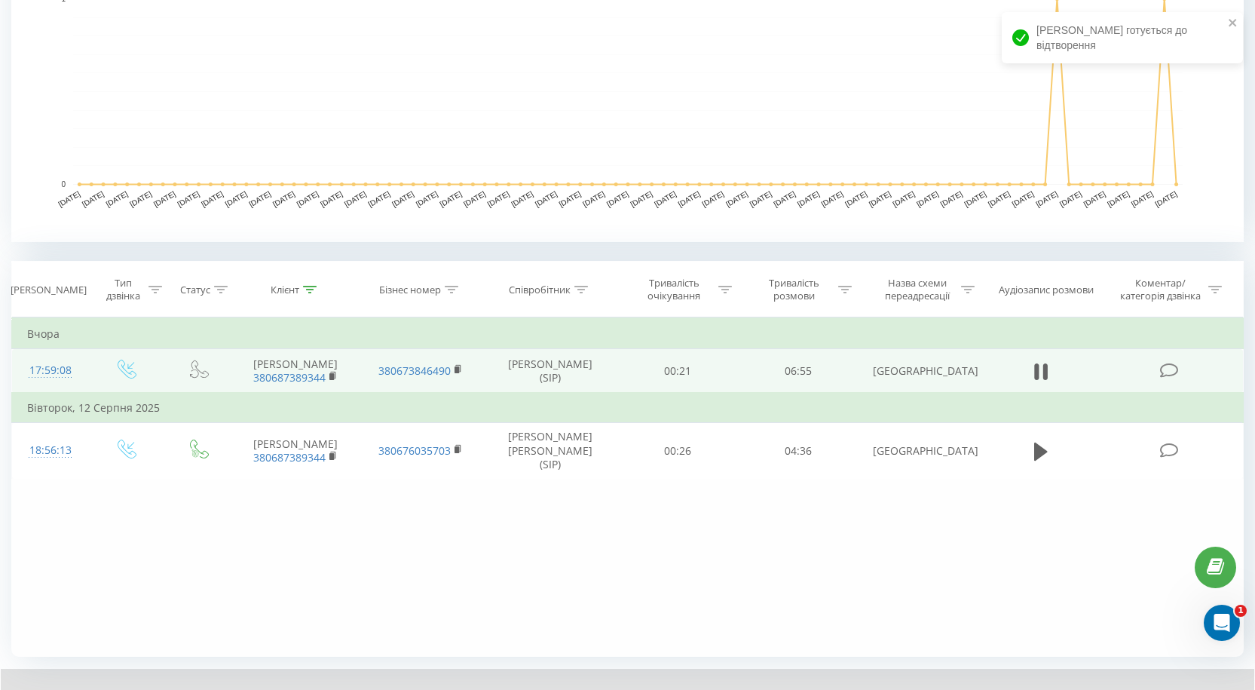
scroll to position [471, 0]
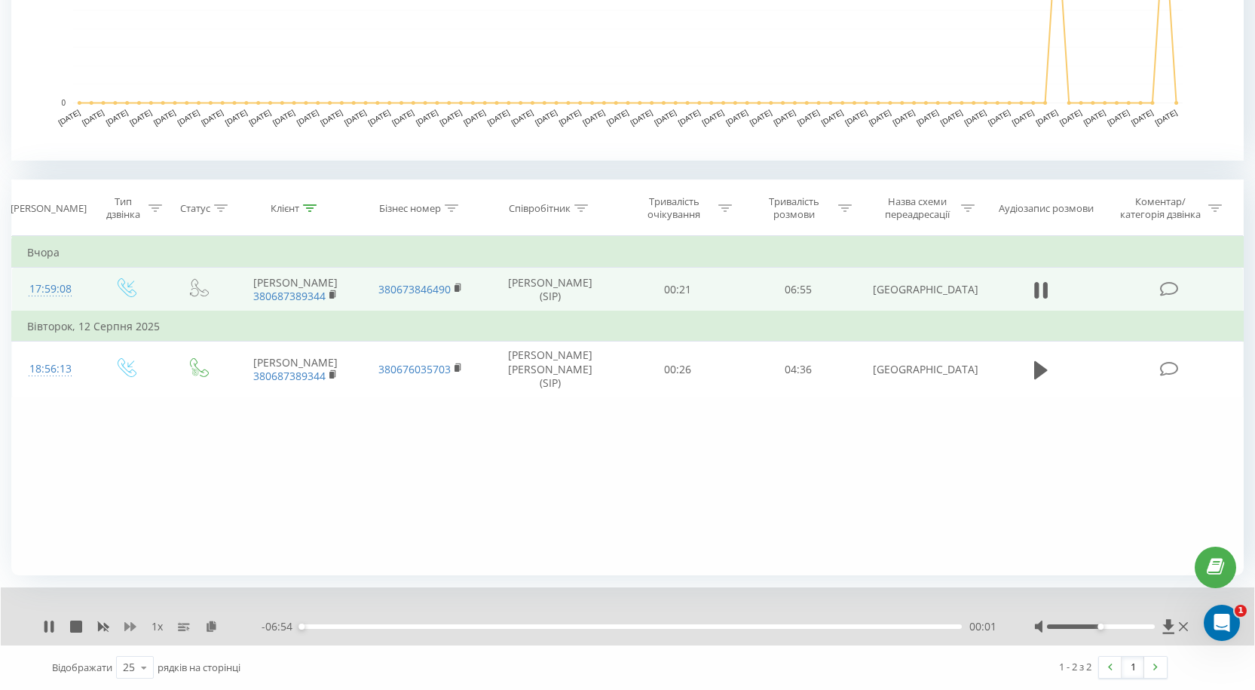
click at [135, 626] on icon at bounding box center [130, 626] width 12 height 9
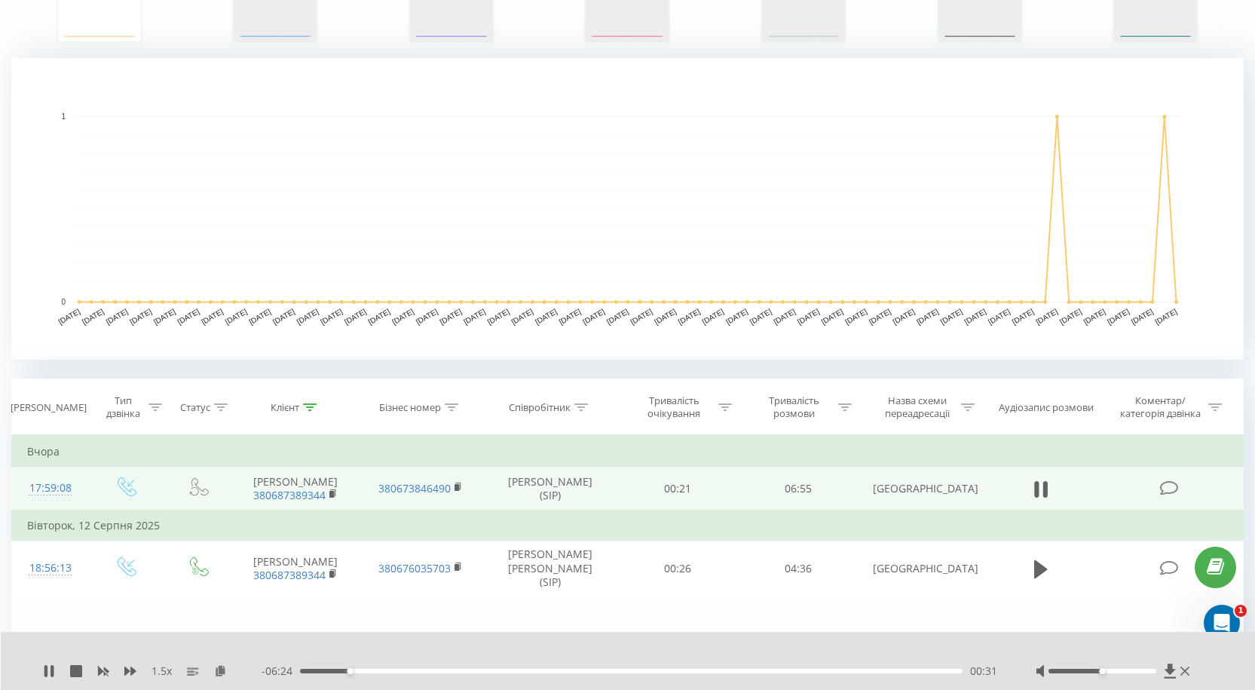
scroll to position [19, 0]
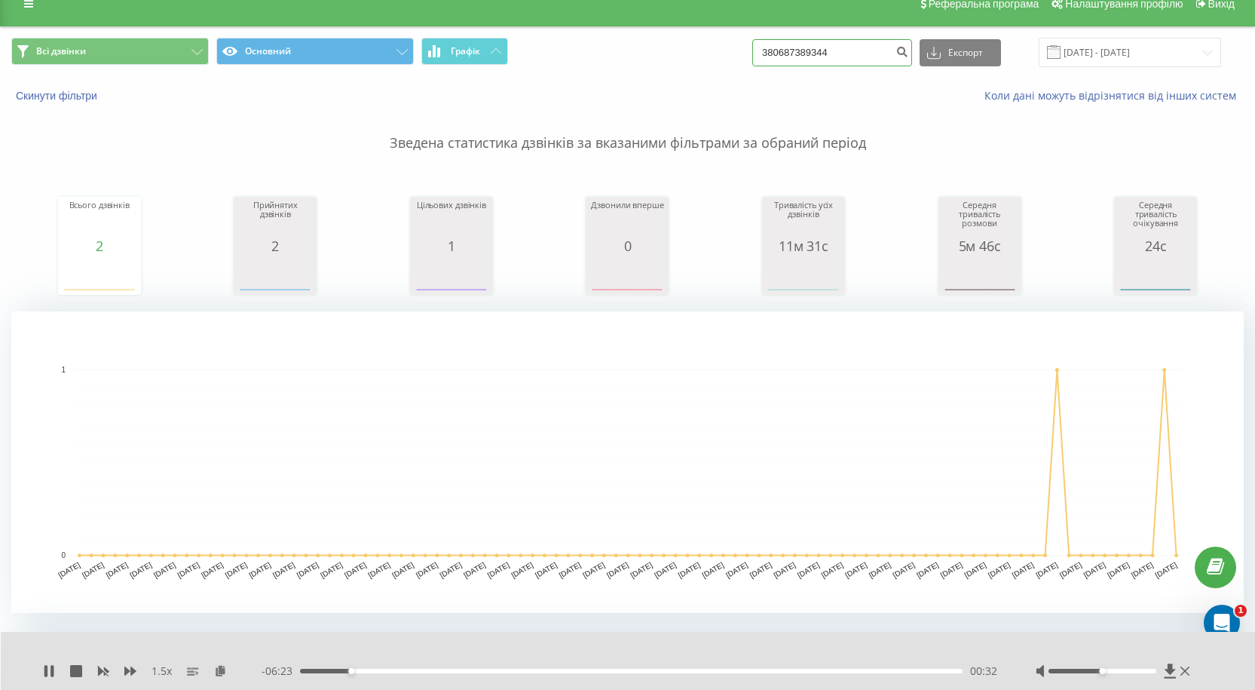
drag, startPoint x: 892, startPoint y: 63, endPoint x: 556, endPoint y: 65, distance: 336.2
click at [556, 65] on div "Всі дзвінки Основний Графік 380687389344 Експорт .csv .xls .xlsx 22.05.2025 - 2…" at bounding box center [627, 52] width 1232 height 29
paste input "994039353"
type input "380994039353"
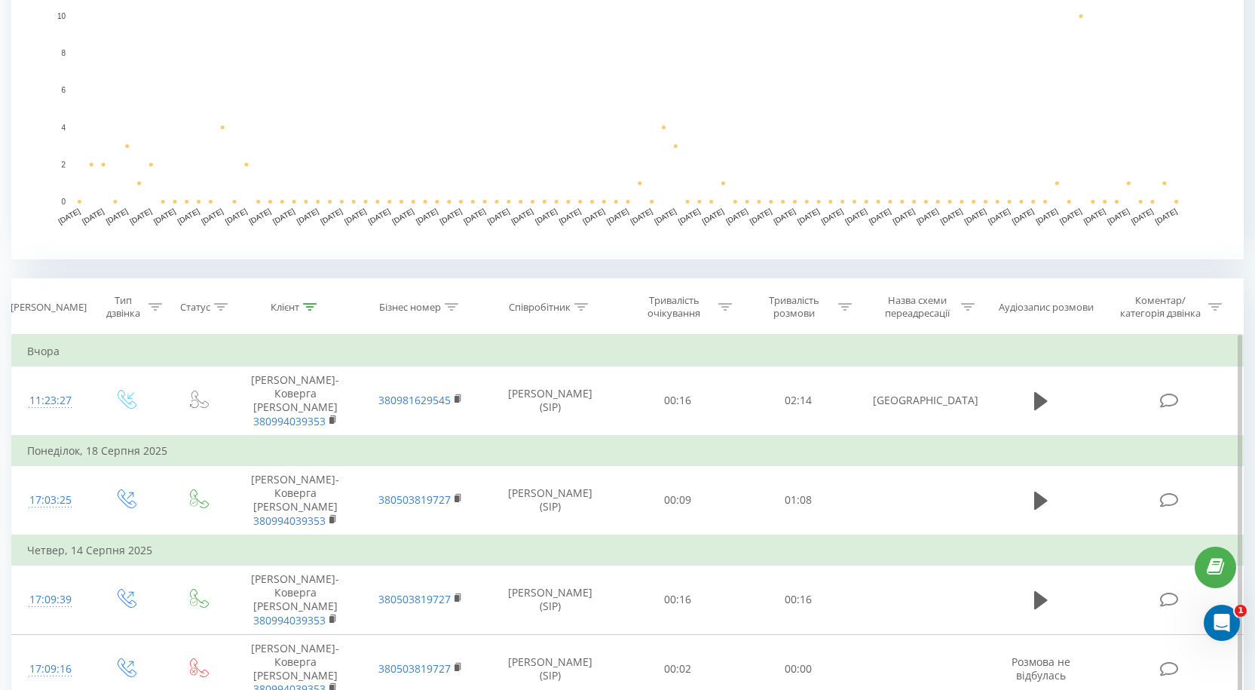
scroll to position [377, 0]
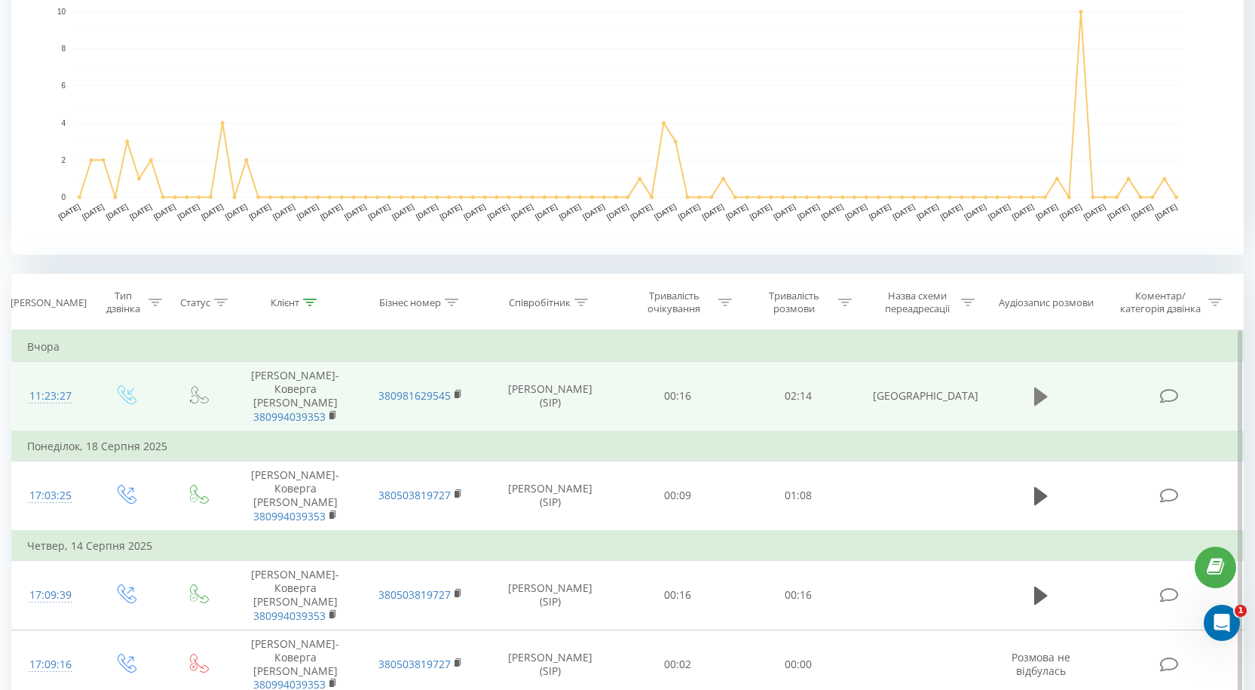
click at [1037, 386] on icon at bounding box center [1041, 396] width 14 height 21
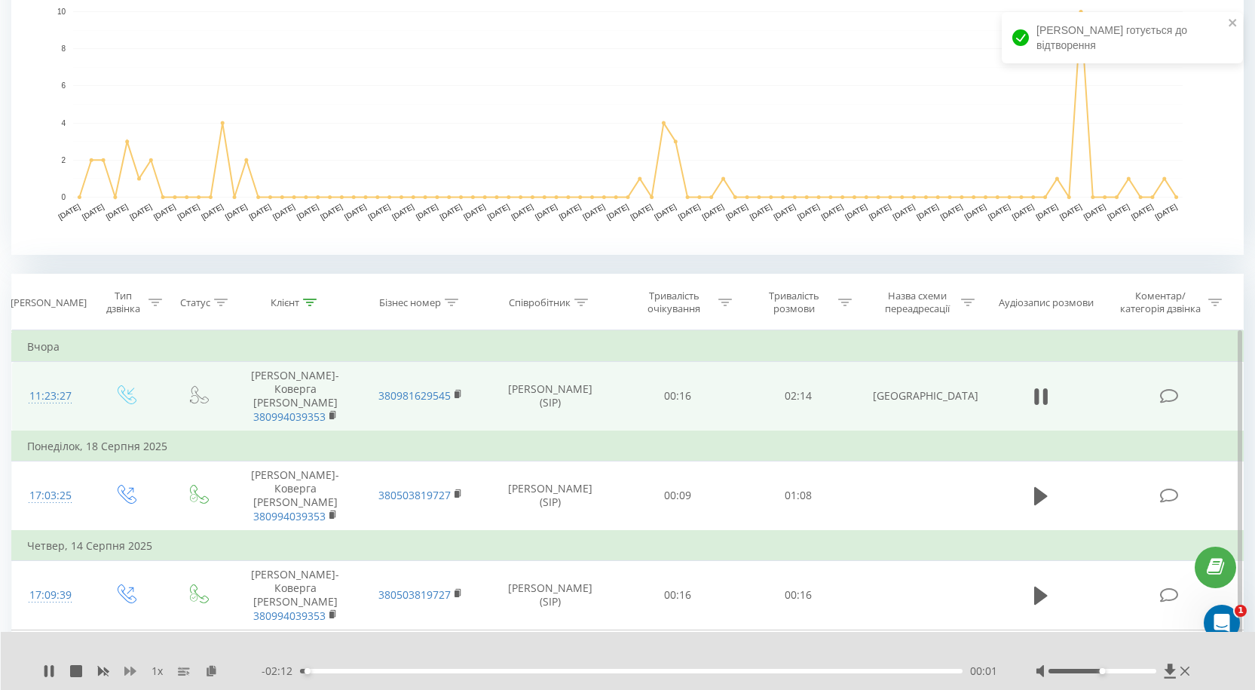
click at [127, 666] on icon at bounding box center [130, 671] width 12 height 12
click at [126, 666] on icon at bounding box center [130, 671] width 12 height 12
click at [1189, 673] on icon at bounding box center [1184, 671] width 9 height 12
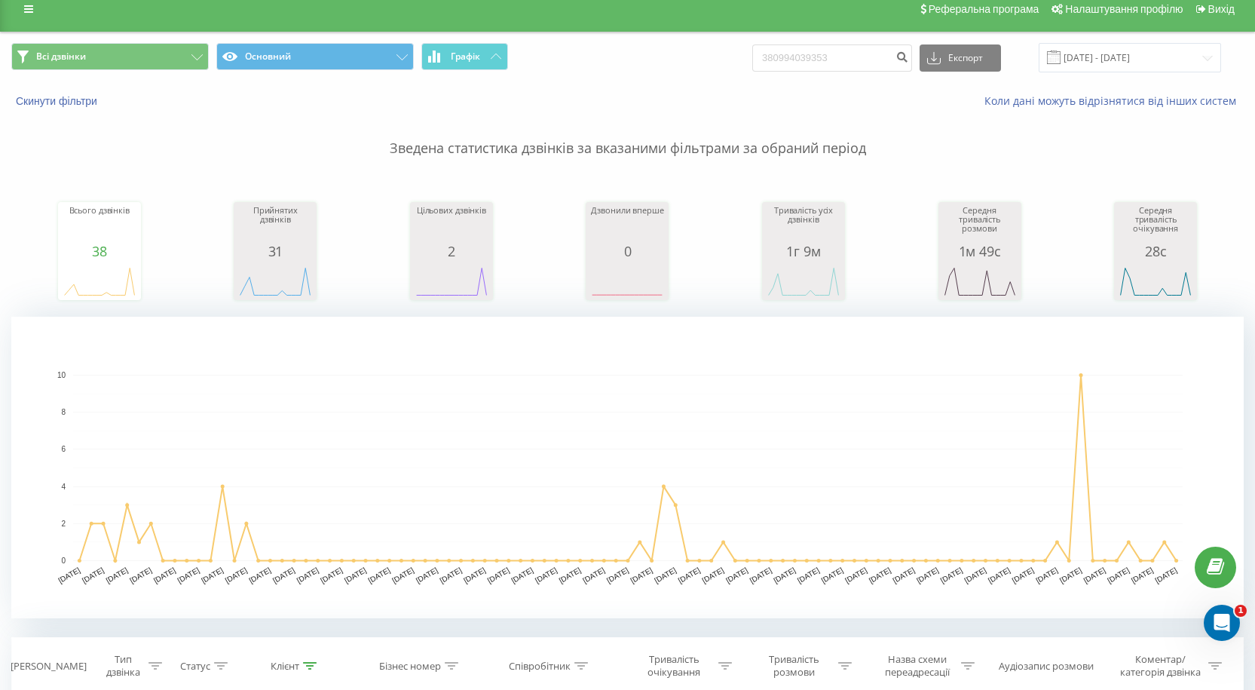
scroll to position [0, 0]
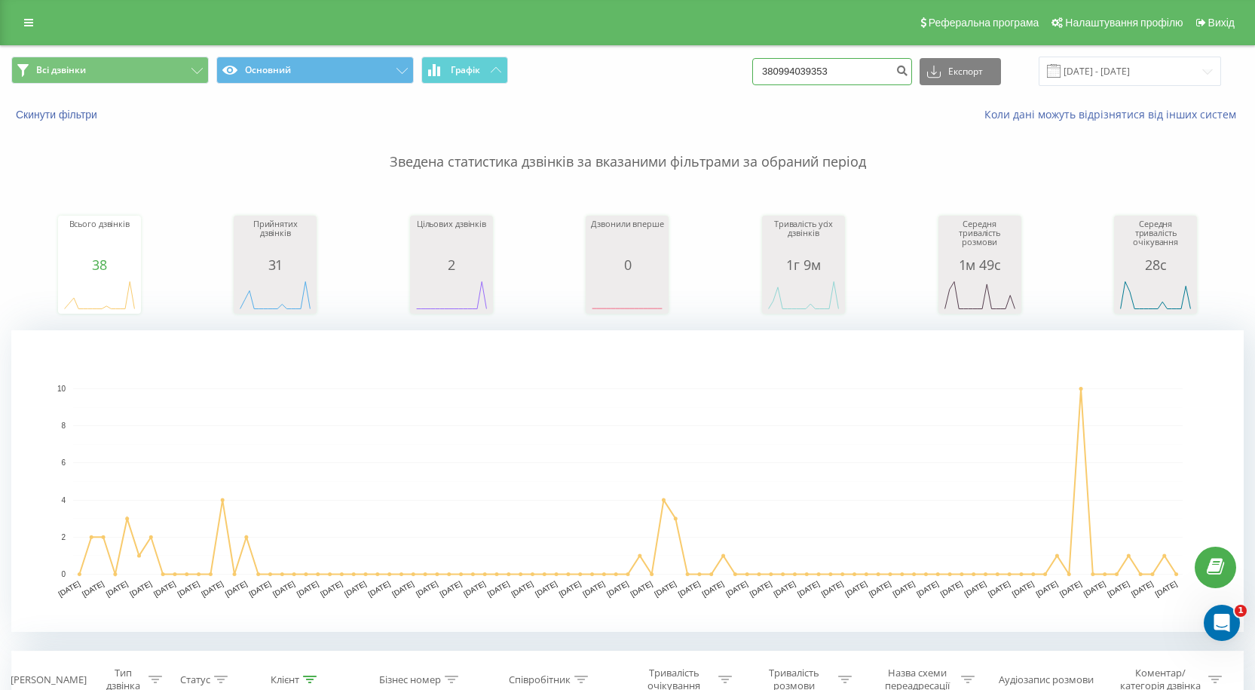
drag, startPoint x: 877, startPoint y: 75, endPoint x: 528, endPoint y: 60, distance: 348.6
click at [529, 61] on div "Всі дзвінки Основний Графік 380994039353 Експорт .csv .xls .xlsx 22.05.2025 - 2…" at bounding box center [627, 71] width 1232 height 29
click at [868, 72] on input at bounding box center [832, 71] width 160 height 27
paste input "380968251711"
type input "380968251711"
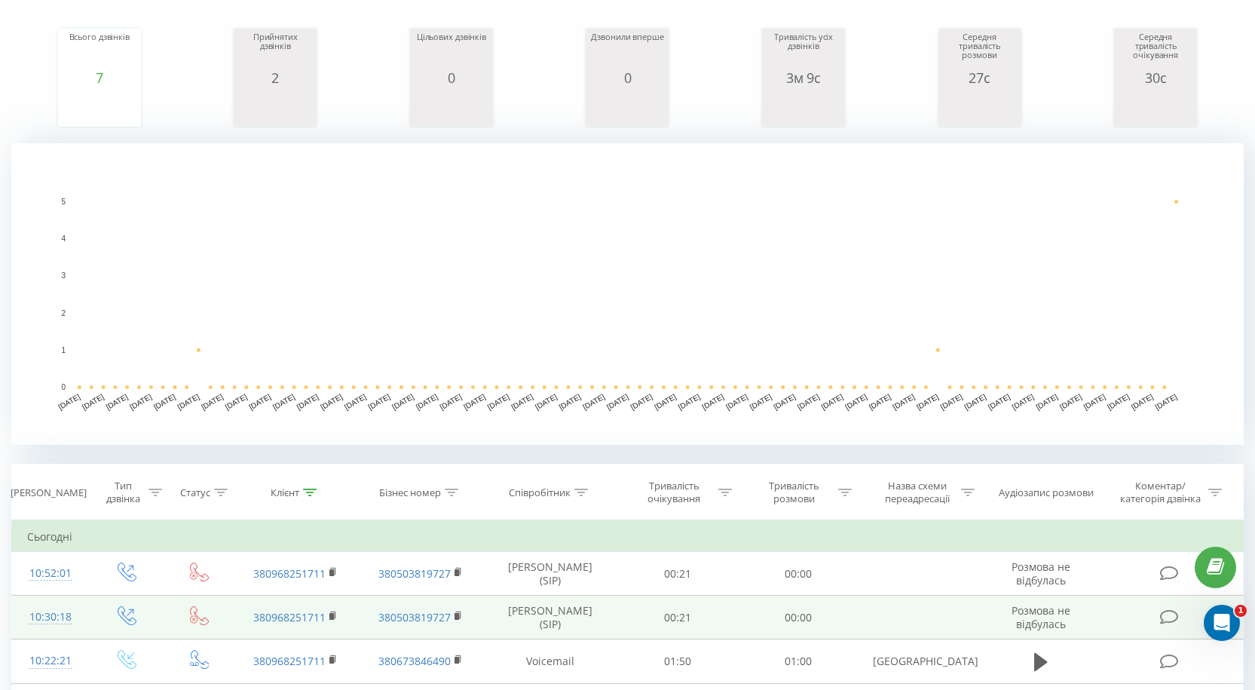
scroll to position [226, 0]
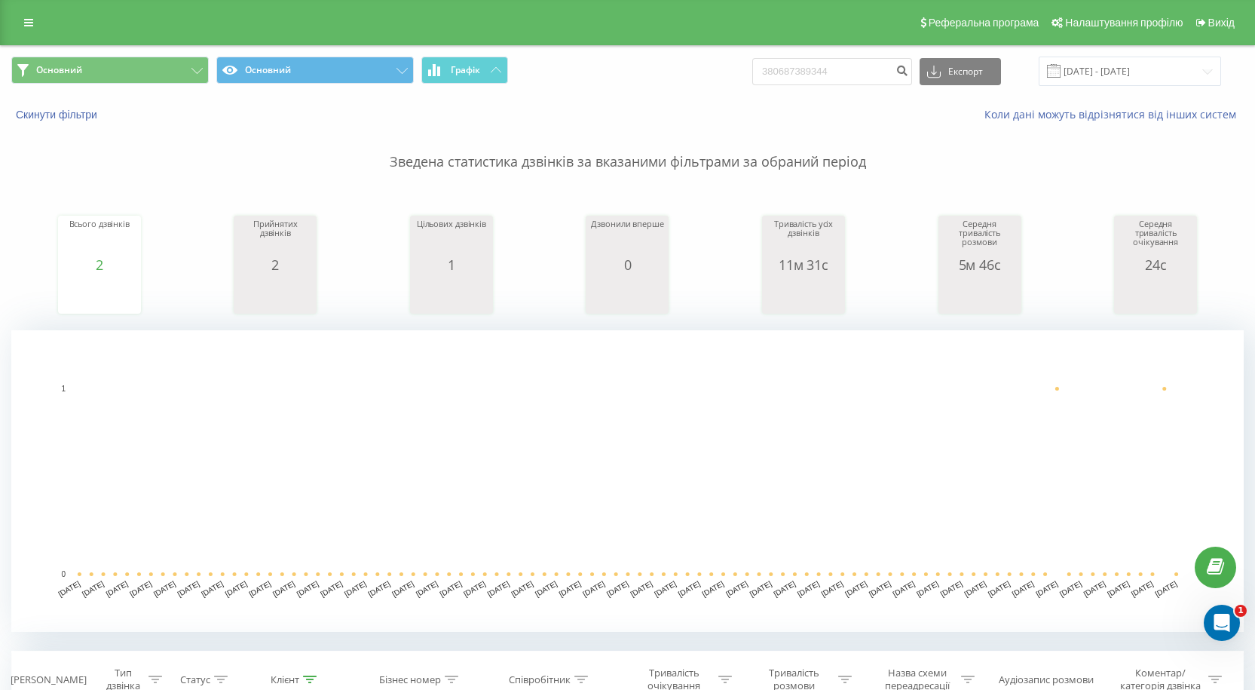
click at [5, 30] on div "Реферальна програма Налаштування профілю Вихід" at bounding box center [627, 22] width 1255 height 45
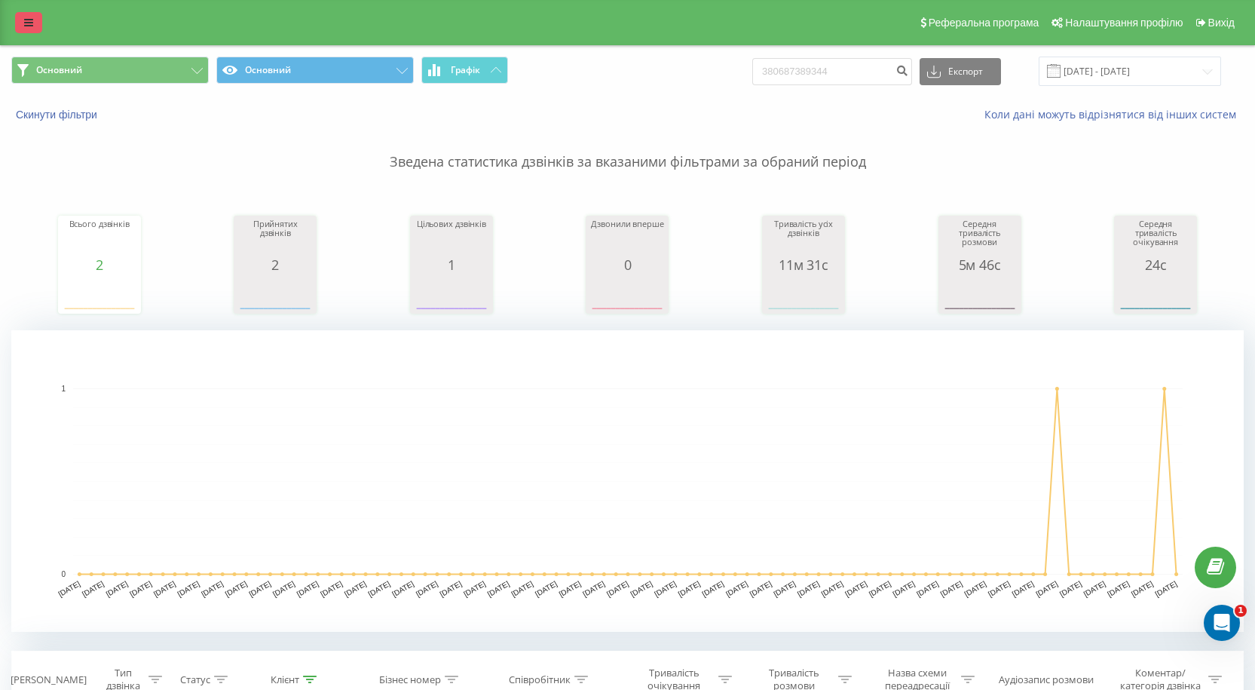
click at [20, 20] on link at bounding box center [28, 22] width 27 height 21
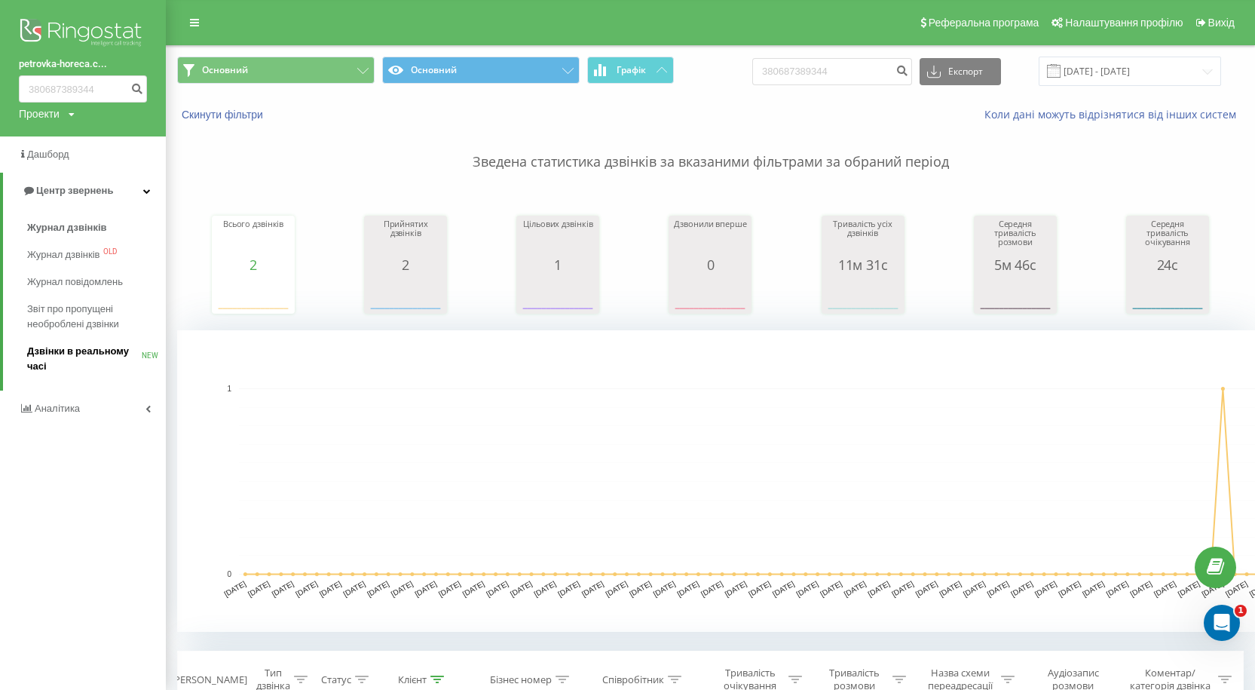
click at [62, 357] on span "Дзвінки в реальному часі" at bounding box center [84, 359] width 115 height 30
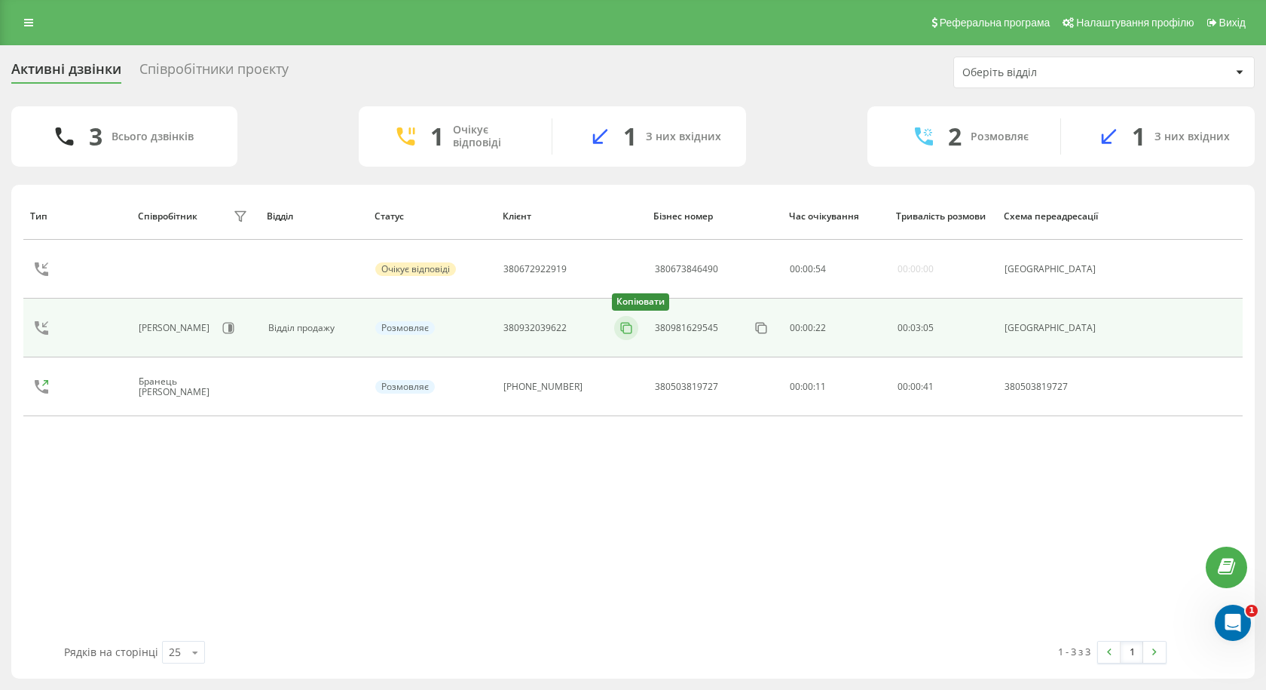
click at [634, 328] on icon at bounding box center [626, 327] width 15 height 15
